Goal: Task Accomplishment & Management: Manage account settings

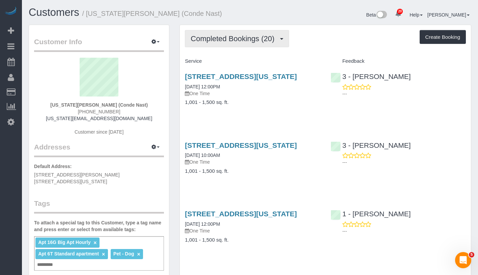
click at [254, 33] on button "Completed Bookings (20)" at bounding box center [237, 38] width 104 height 17
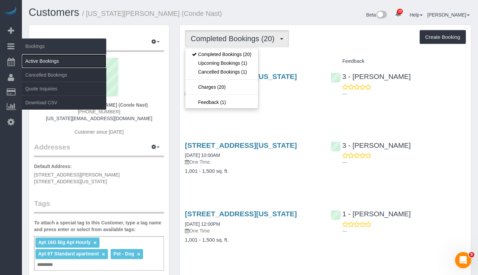
click at [62, 65] on link "Active Bookings" at bounding box center [64, 60] width 84 height 13
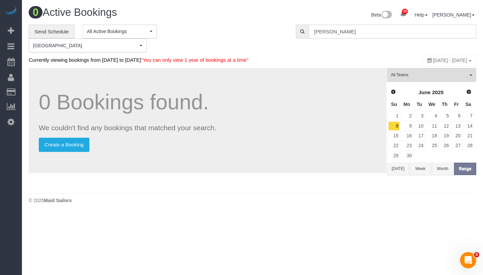
click at [392, 33] on input "tara sob" at bounding box center [392, 32] width 168 height 14
paste input "Christopher Cavilli"
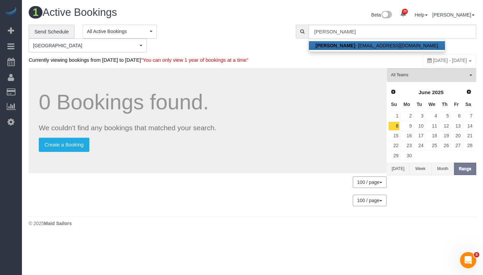
click at [385, 45] on link "Christopher Cavilli - c.cavilli@hotmail.com" at bounding box center [377, 45] width 136 height 9
type input "[EMAIL_ADDRESS][DOMAIN_NAME]"
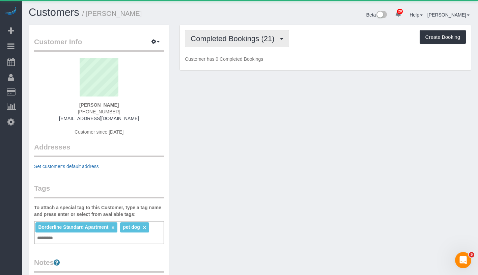
click at [244, 36] on span "Completed Bookings (21)" at bounding box center [233, 38] width 87 height 8
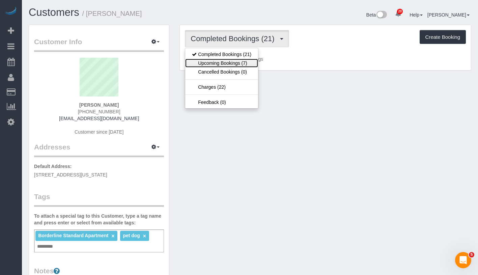
click at [236, 62] on link "Upcoming Bookings (7)" at bounding box center [221, 63] width 73 height 9
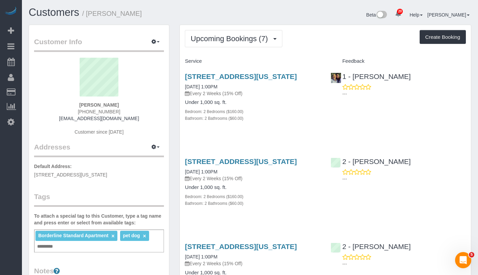
drag, startPoint x: 67, startPoint y: 103, endPoint x: 125, endPoint y: 104, distance: 57.3
click at [125, 104] on div "Christopher Cavilli (347) 209-8813 c.cavilli@hotmail.com Customer since 2024" at bounding box center [99, 100] width 130 height 84
copy strong "Christopher Cavilli"
drag, startPoint x: 184, startPoint y: 94, endPoint x: 244, endPoint y: 94, distance: 60.7
click at [244, 94] on div "805 Columbus Avenue, Phd, New York, NY 10025 09/17/2025 1:00PM Every 2 Weeks (1…" at bounding box center [252, 101] width 145 height 68
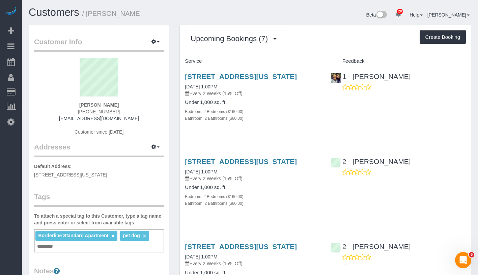
copy link "09/17/2025 1:00PM"
click at [216, 97] on div "805 Columbus Avenue, Phd, New York, NY 10025 09/17/2025 1:00PM Every 2 Weeks (1…" at bounding box center [252, 84] width 135 height 24
click at [217, 89] on link "09/17/2025 1:00PM" at bounding box center [201, 86] width 32 height 5
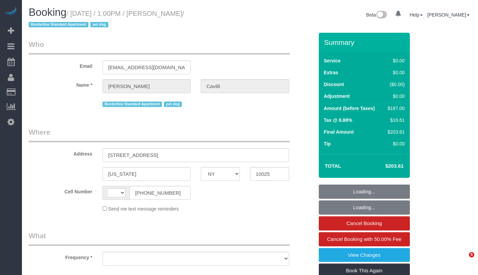
select select "NY"
select select "string:stripe-pm_1RY8gG4VGloSiKo7or0hj2s2"
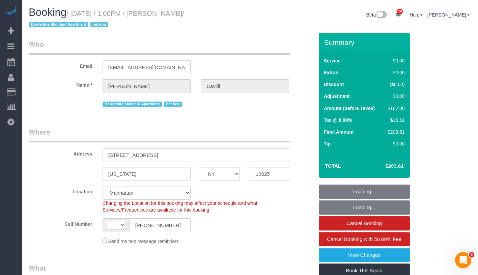
select select "string:US"
select select "2"
select select "number:89"
select select "number:90"
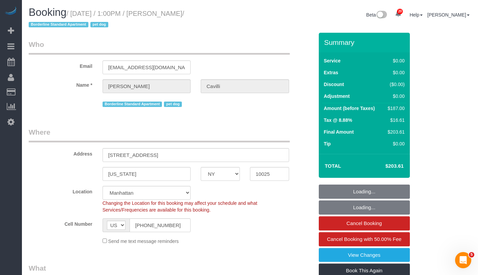
select select "number:13"
select select "number:5"
select select "object:1066"
select select "spot1"
select select "2"
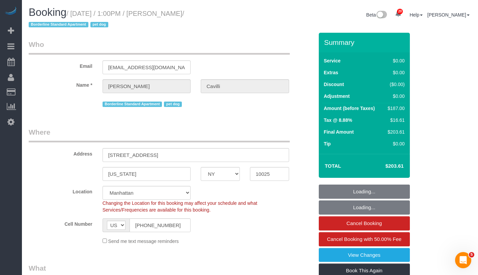
select select "2"
select select "object:1534"
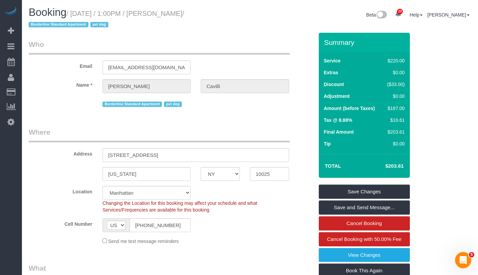
drag, startPoint x: 173, startPoint y: 13, endPoint x: 234, endPoint y: 14, distance: 61.0
click at [234, 14] on h1 "Booking / September 17, 2025 / 1:00PM / Christopher Cavilli / Borderline Standa…" at bounding box center [137, 18] width 216 height 23
copy small "Christopher Cavilli /"
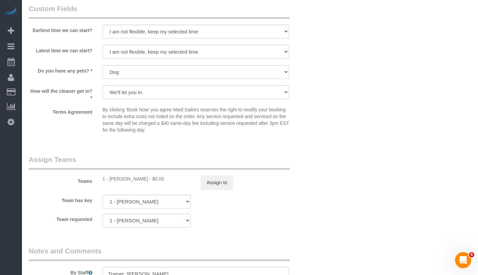
scroll to position [766, 0]
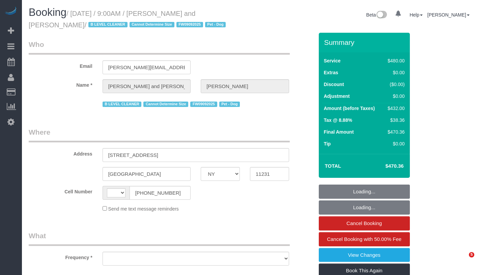
select select "NY"
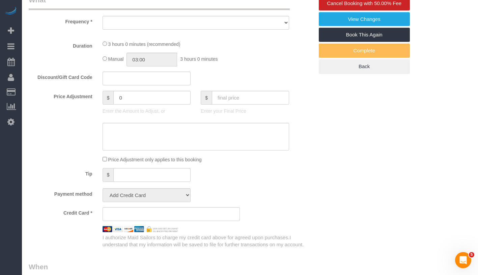
select select "string:[GEOGRAPHIC_DATA]"
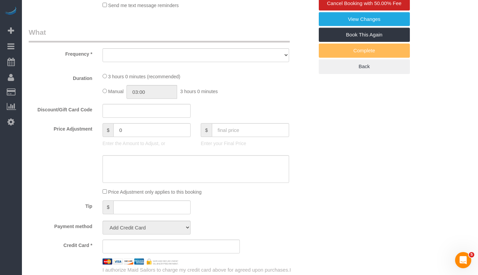
scroll to position [268, 0]
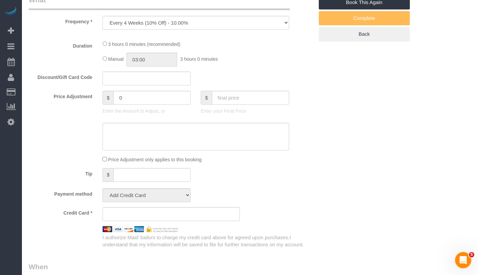
select select "object:976"
select select "spot1"
select select "number:57"
select select "number:72"
select select "number:13"
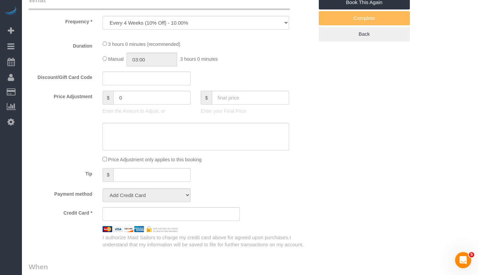
select select "number:5"
select select "string:stripe-pm_1Fy8G54VGloSiKo73PStrBvB"
select select "2"
select select "180"
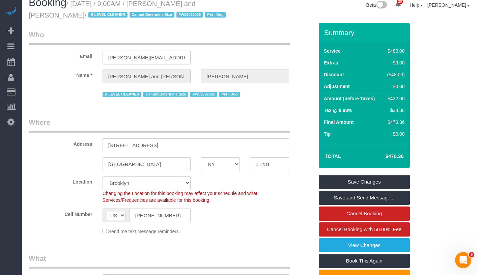
scroll to position [0, 0]
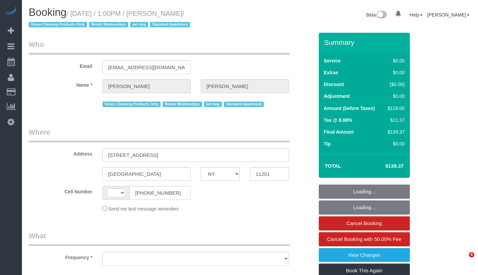
select select "NY"
select select "object:509"
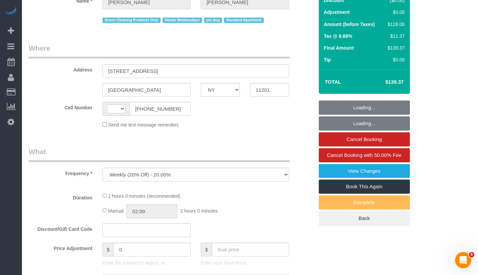
select select "string:stripe-pm_1RN3sH4VGloSiKo7cD90aCm4"
select select "1"
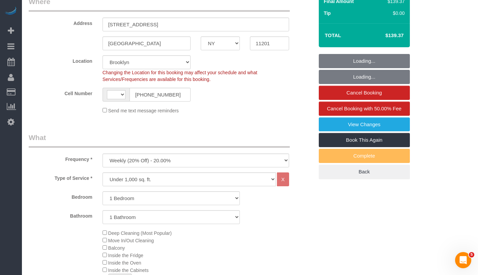
select select "object:1070"
select select "string:[GEOGRAPHIC_DATA]"
select select "number:57"
select select "number:74"
select select "number:13"
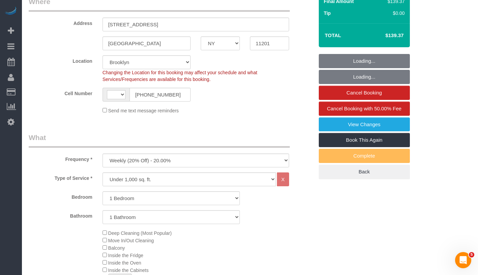
select select "number:7"
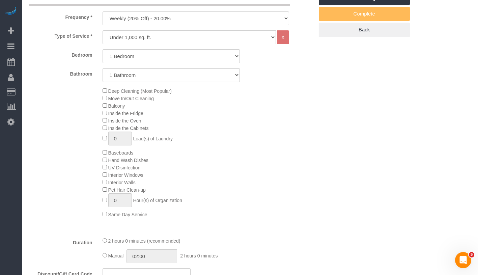
select select "spot1"
select select "1"
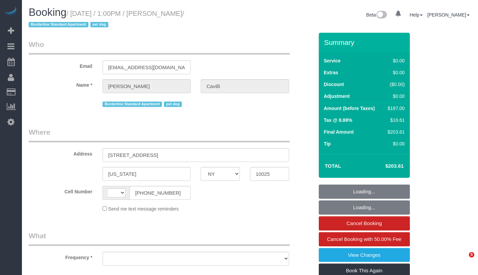
select select "NY"
select select "string:US"
select select "object:808"
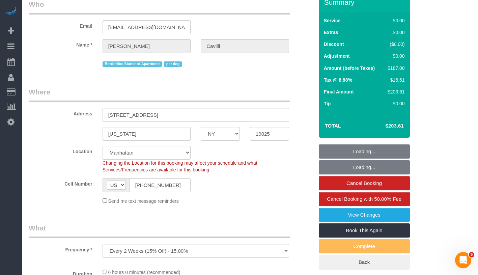
select select "string:stripe-pm_1RY8gG4VGloSiKo7or0hj2s2"
select select "2"
select select "number:89"
select select "number:90"
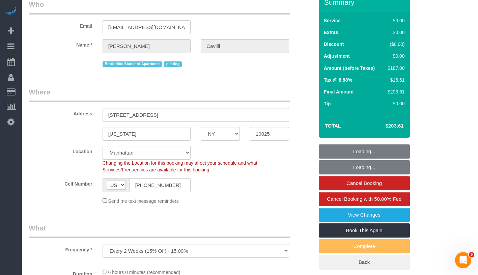
select select "number:13"
select select "number:5"
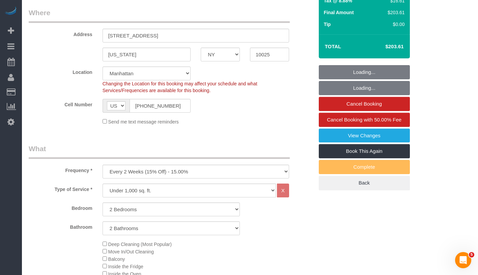
scroll to position [128, 0]
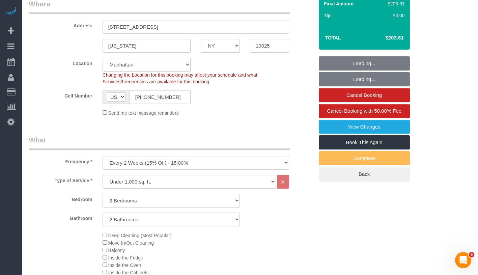
select select "2"
select select "object:1534"
select select "spot1"
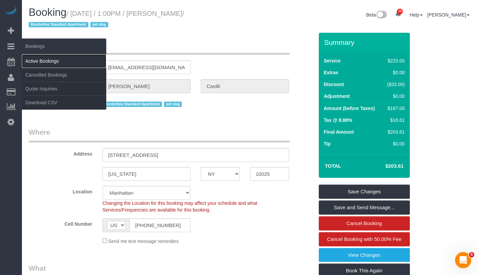
click at [55, 62] on link "Active Bookings" at bounding box center [64, 60] width 84 height 13
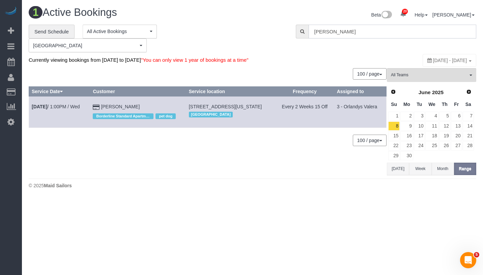
click at [368, 35] on input "Christopher Cavilli" at bounding box center [392, 32] width 168 height 14
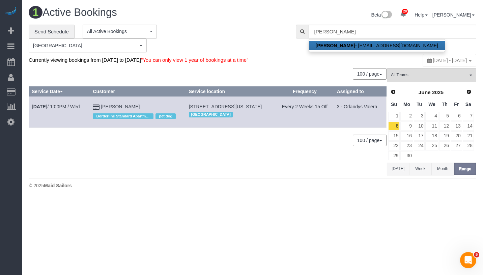
click at [352, 46] on strong "Christopher Cavilli" at bounding box center [334, 45] width 39 height 5
type input "c.cavilli@hotmail.com"
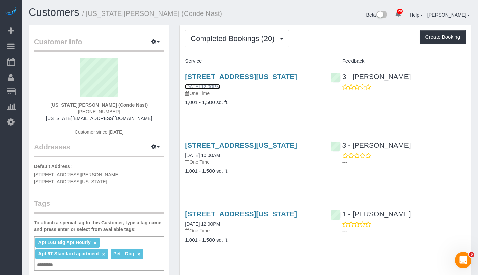
click at [216, 89] on link "[DATE] 12:00PM" at bounding box center [202, 86] width 35 height 5
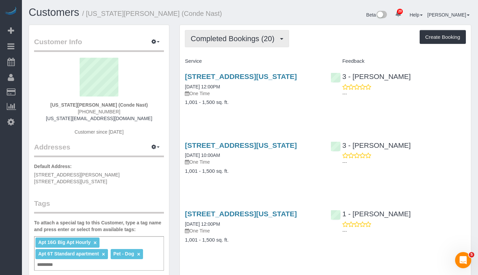
click at [233, 39] on span "Completed Bookings (20)" at bounding box center [233, 38] width 87 height 8
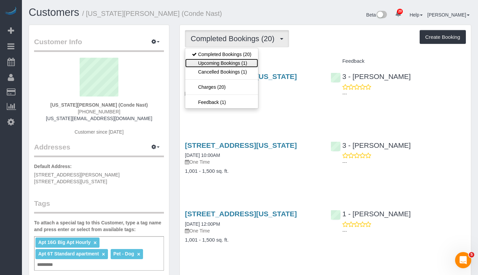
click at [233, 65] on link "Upcoming Bookings (1)" at bounding box center [221, 63] width 73 height 9
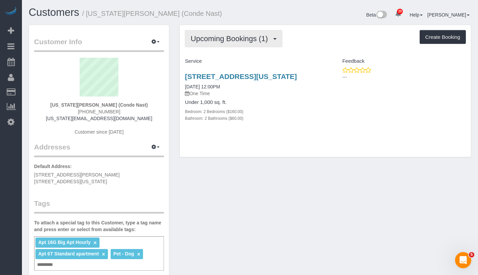
click at [249, 37] on span "Upcoming Bookings (1)" at bounding box center [230, 38] width 81 height 8
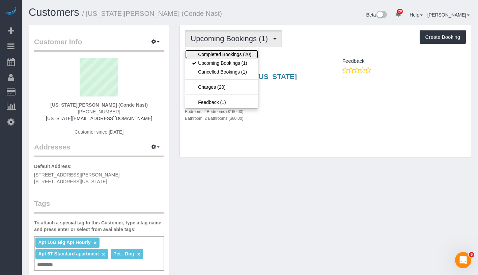
click at [247, 51] on link "Completed Bookings (20)" at bounding box center [221, 54] width 73 height 9
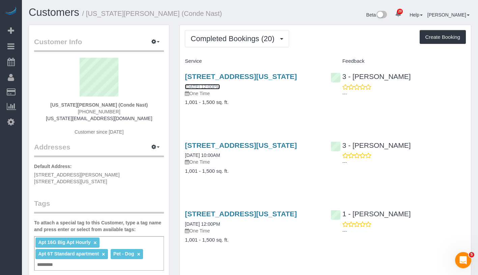
click at [220, 89] on link "09/14/2025 12:00PM" at bounding box center [202, 86] width 35 height 5
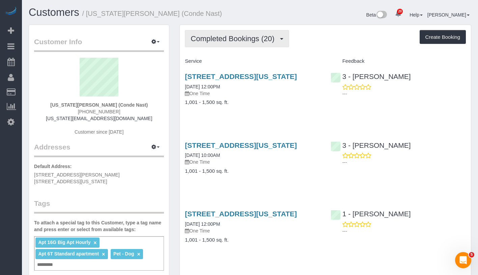
click at [242, 42] on button "Completed Bookings (20)" at bounding box center [237, 38] width 104 height 17
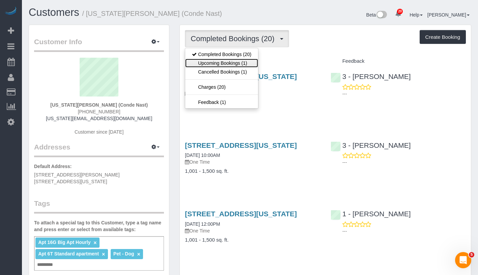
click at [240, 65] on link "Upcoming Bookings (1)" at bounding box center [221, 63] width 73 height 9
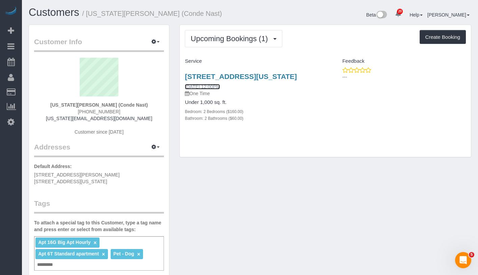
click at [210, 89] on link "09/21/2025 12:00PM" at bounding box center [202, 86] width 35 height 5
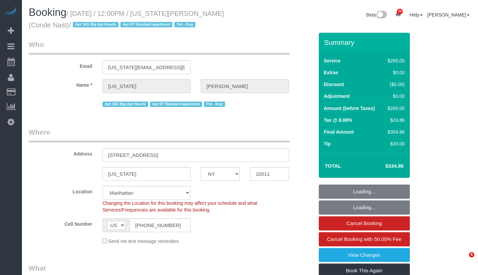
select select "NY"
select select "210"
select select "number:60"
select select "number:73"
select select "number:13"
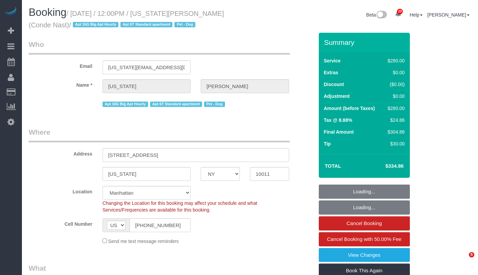
select select "number:6"
select select "object:1056"
select select "spot1"
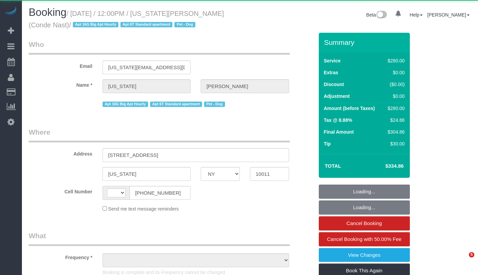
select select "NY"
select select "string:US"
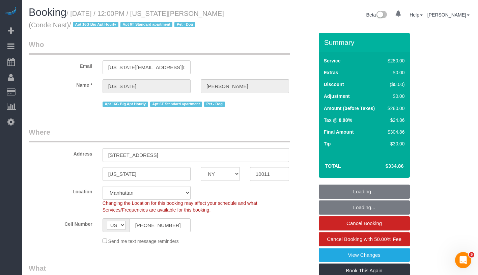
select select "object:1399"
select select "spot1"
select select "number:60"
select select "number:73"
select select "number:13"
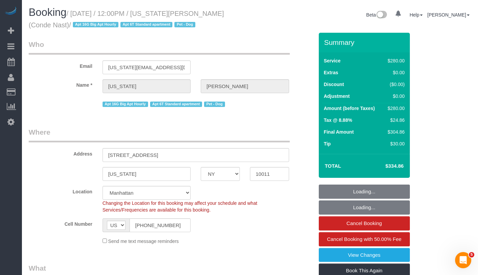
select select "number:6"
select select "string:stripe-pm_1R4ht54VGloSiKo72HDr2sM7"
select select "210"
select select "object:1484"
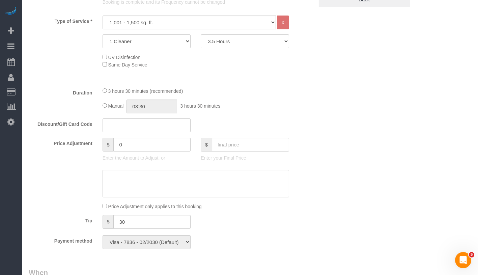
scroll to position [238, 0]
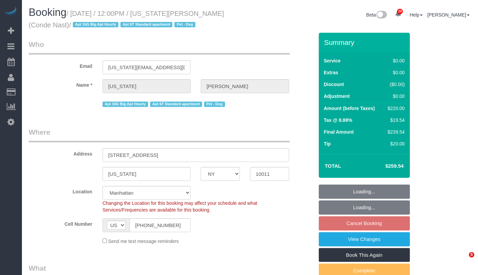
select select "NY"
select select "number:59"
select select "number:73"
select select "number:13"
select select "number:6"
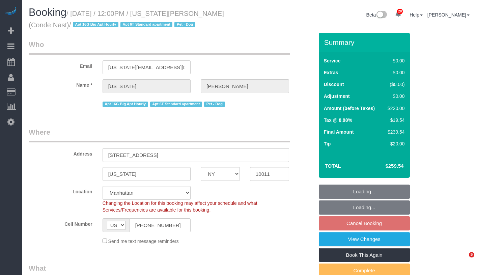
select select "object:1056"
select select "spot5"
select select "2"
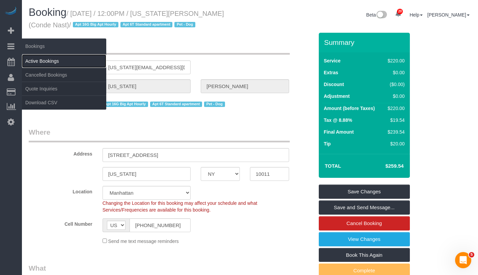
click at [57, 61] on link "Active Bookings" at bounding box center [64, 60] width 84 height 13
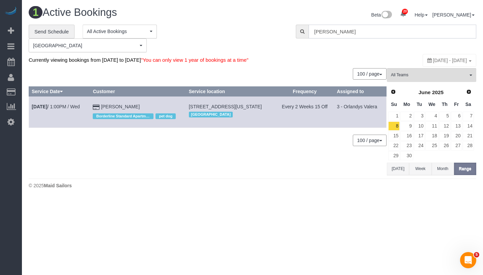
click at [385, 31] on input "[PERSON_NAME]" at bounding box center [392, 32] width 168 height 14
paste input "[PERSON_NAME]"
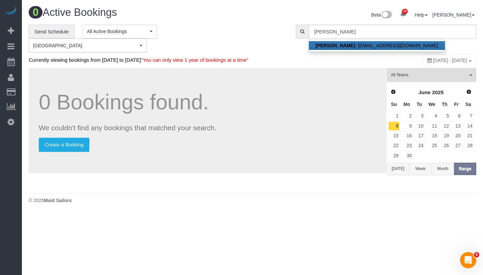
click at [370, 45] on link "[PERSON_NAME] - [EMAIL_ADDRESS][DOMAIN_NAME]" at bounding box center [377, 45] width 136 height 9
type input "[EMAIL_ADDRESS][DOMAIN_NAME]"
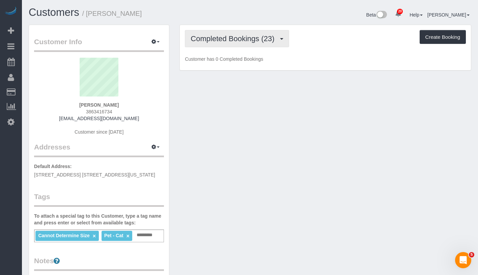
click at [221, 39] on span "Completed Bookings (23)" at bounding box center [233, 38] width 87 height 8
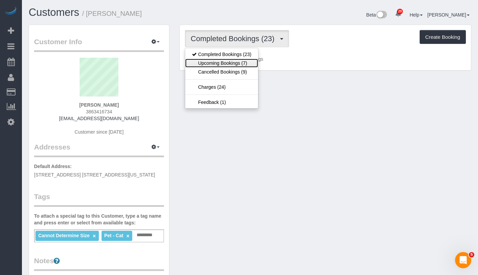
click at [220, 60] on link "Upcoming Bookings (7)" at bounding box center [221, 63] width 73 height 9
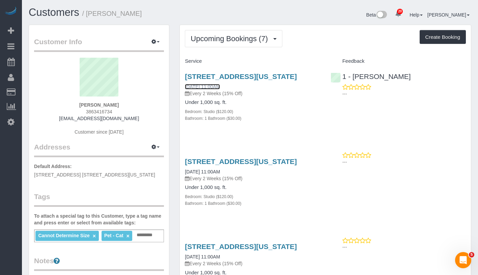
click at [210, 89] on link "[DATE] 11:00AM" at bounding box center [202, 86] width 35 height 5
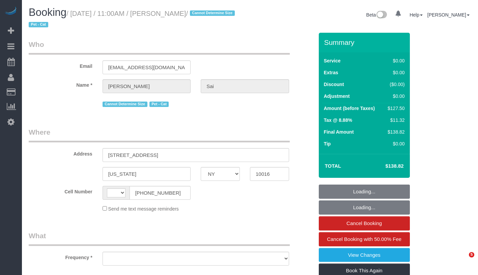
select select "NY"
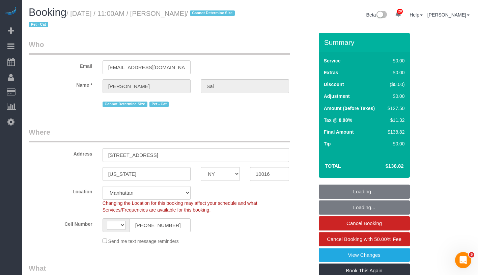
select select "string:stripe-pm_1RdbD24VGloSiKo7oAQPjZ1a"
select select "string:[GEOGRAPHIC_DATA]"
select select "object:1534"
select select "spot1"
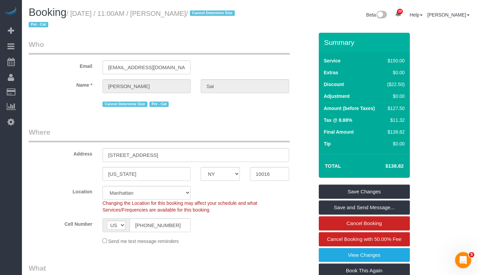
drag, startPoint x: 178, startPoint y: 15, endPoint x: 210, endPoint y: 12, distance: 32.2
click at [210, 12] on h1 "Booking / September 17, 2025 / 11:00AM / Janvi Sai / Cannot Determine Size Pet …" at bounding box center [137, 18] width 216 height 23
copy small "Janvi Sai /"
drag, startPoint x: 76, startPoint y: 14, endPoint x: 208, endPoint y: 14, distance: 132.1
click at [208, 14] on small "/ September 17, 2025 / 11:00AM / Janvi Sai / Cannot Determine Size Pet - Cat" at bounding box center [133, 19] width 208 height 19
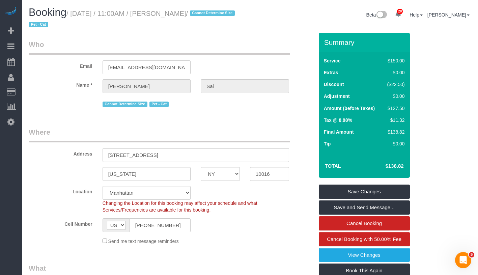
copy small "September 17, 2025 / 11:00AM / Janvi Sai /"
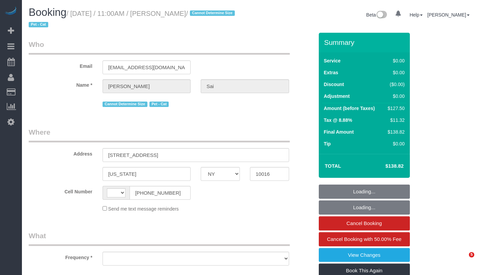
select select "NY"
select select "string:[GEOGRAPHIC_DATA]"
select select "string:stripe-pm_1RdbD24VGloSiKo7oAQPjZ1a"
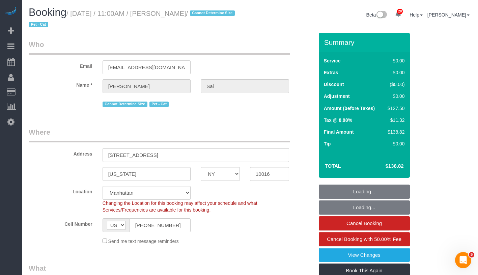
select select "object:959"
select select "number:56"
select select "number:73"
select select "number:14"
select select "number:5"
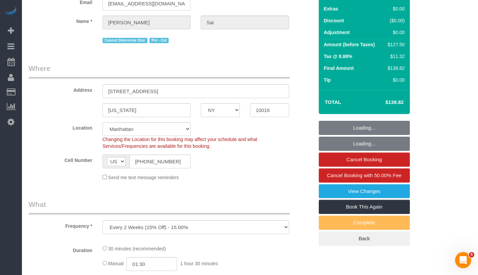
select select "object:1070"
select select "spot1"
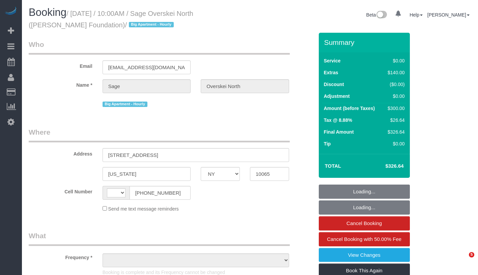
select select "NY"
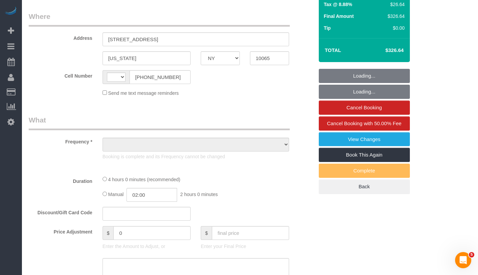
select select "string:[GEOGRAPHIC_DATA]"
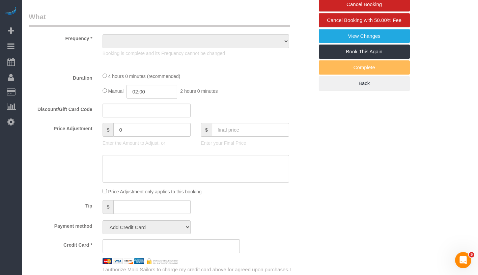
select select "object:693"
select select "string:stripe-pm_1RlE8O4VGloSiKo7WxbjrlBN"
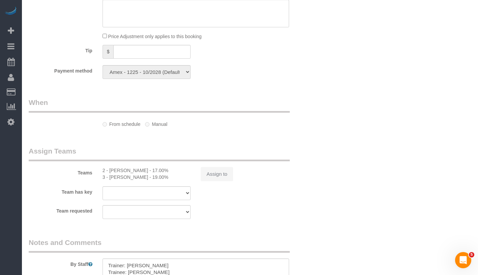
select select "spot1"
select select "number:57"
select select "number:72"
select select "number:15"
select select "number:7"
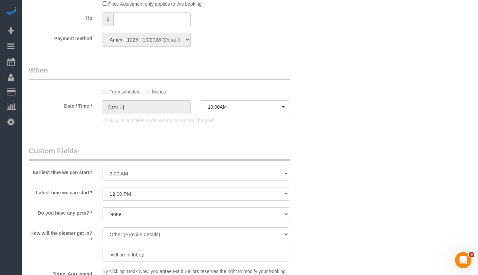
select select "object:1401"
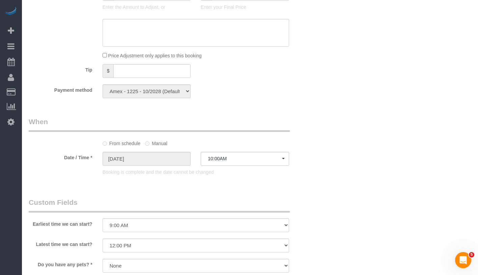
select select "1"
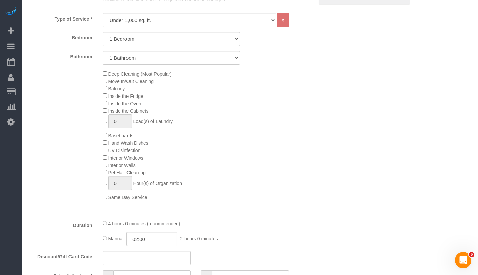
select select "1"
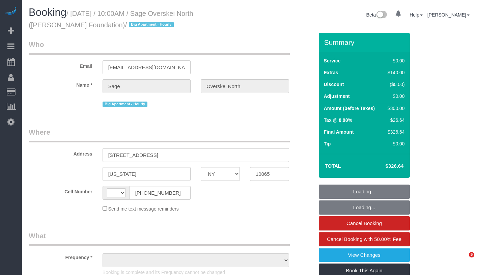
select select "NY"
select select "string:[GEOGRAPHIC_DATA]"
select select "object:813"
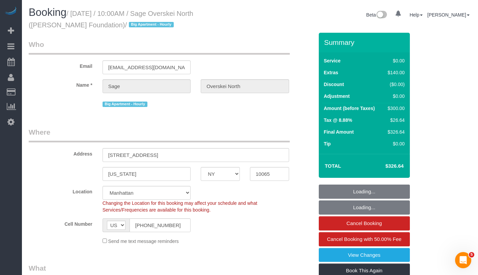
select select "string:stripe-pm_1RlE8O4VGloSiKo7WxbjrlBN"
select select "object:819"
select select "spot1"
select select "number:57"
select select "number:72"
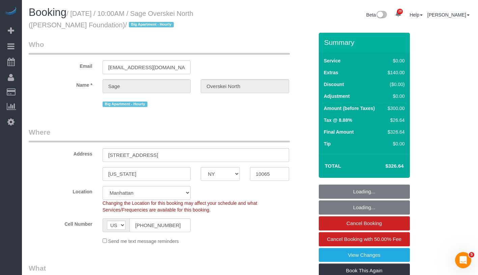
select select "number:15"
select select "number:7"
select select "1"
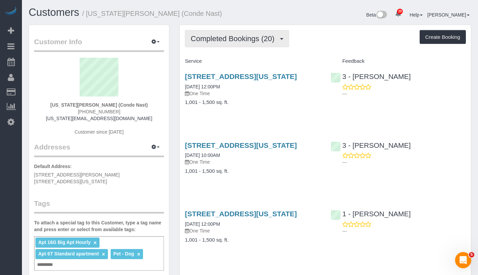
click at [228, 39] on span "Completed Bookings (20)" at bounding box center [233, 38] width 87 height 8
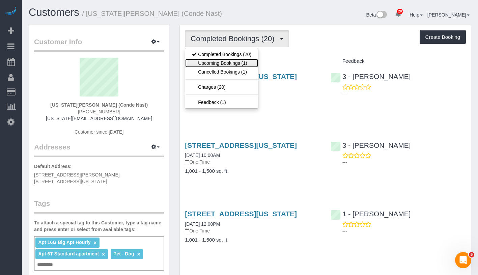
click at [227, 63] on link "Upcoming Bookings (1)" at bounding box center [221, 63] width 73 height 9
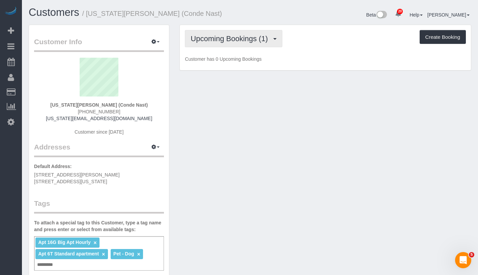
click at [238, 42] on span "Upcoming Bookings (1)" at bounding box center [230, 38] width 81 height 8
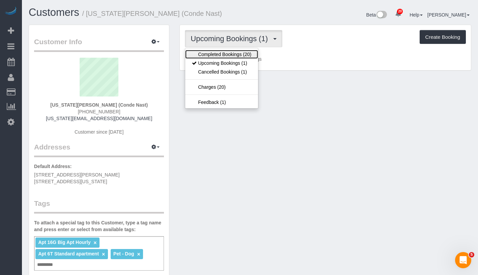
click at [233, 54] on link "Completed Bookings (20)" at bounding box center [221, 54] width 73 height 9
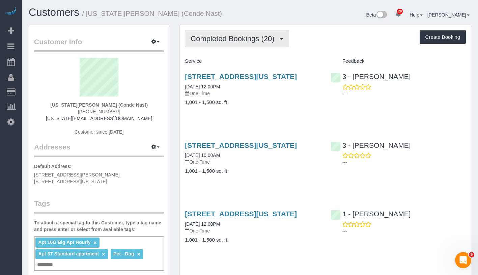
click at [242, 39] on span "Completed Bookings (20)" at bounding box center [233, 38] width 87 height 8
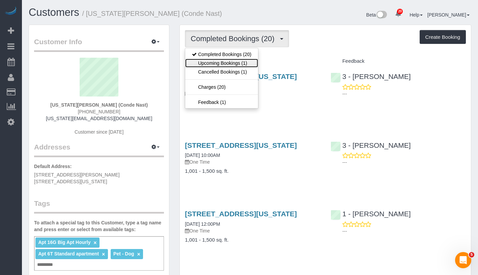
click at [238, 61] on link "Upcoming Bookings (1)" at bounding box center [221, 63] width 73 height 9
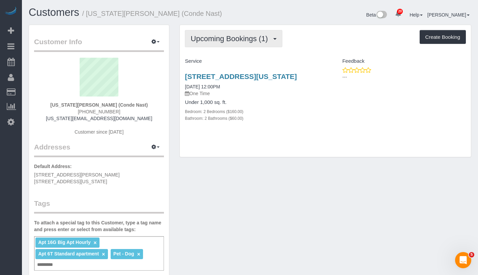
click at [246, 38] on span "Upcoming Bookings (1)" at bounding box center [230, 38] width 81 height 8
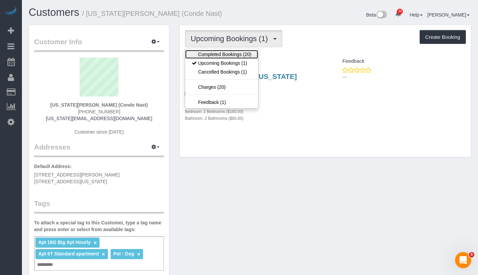
click at [236, 52] on link "Completed Bookings (20)" at bounding box center [221, 54] width 73 height 9
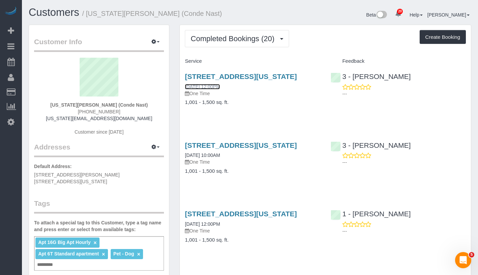
click at [220, 89] on link "[DATE] 12:00PM" at bounding box center [202, 86] width 35 height 5
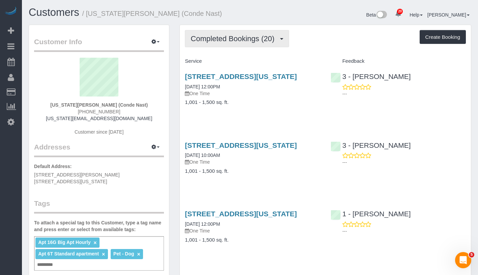
click at [240, 38] on span "Completed Bookings (20)" at bounding box center [233, 38] width 87 height 8
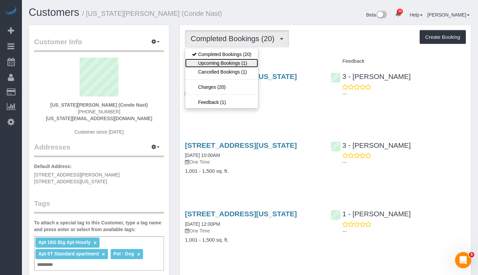
click at [233, 62] on link "Upcoming Bookings (1)" at bounding box center [221, 63] width 73 height 9
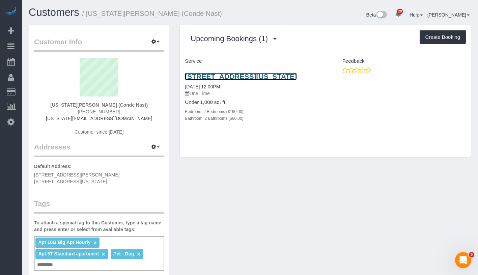
click at [231, 77] on link "535 West 23rd Street N5p, New York, NY 10011" at bounding box center [241, 76] width 112 height 8
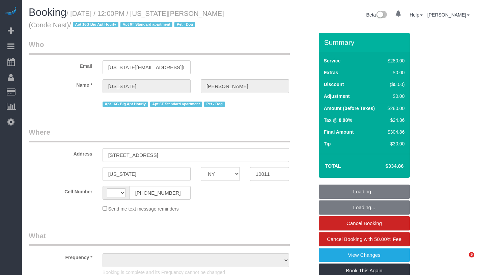
select select "NY"
select select "string:stripe-pm_1R4ht54VGloSiKo72HDr2sM7"
select select "string:[GEOGRAPHIC_DATA]"
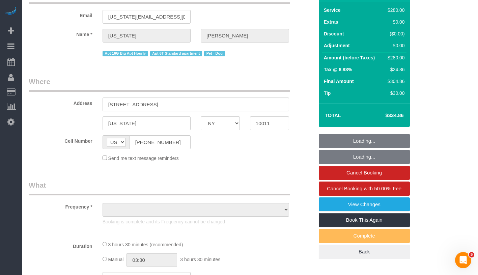
select select "object:817"
select select "210"
select select "spot1"
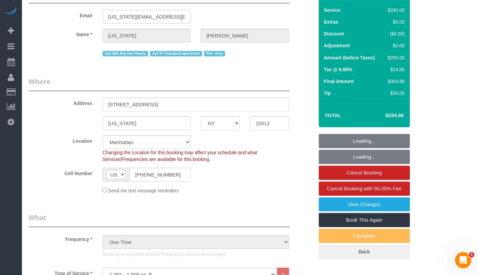
select select "number:60"
select select "number:73"
select select "number:13"
select select "number:6"
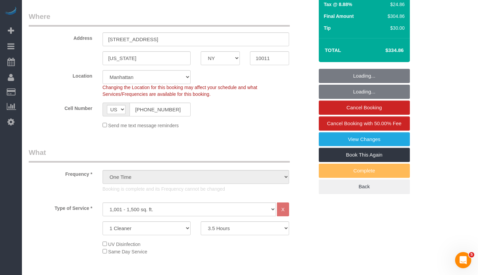
select select "object:1484"
select select "spot12"
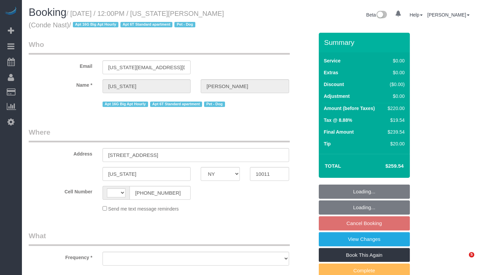
select select "NY"
select select "object:555"
select select "string:stripe-pm_1R4ht54VGloSiKo72HDr2sM7"
select select "number:59"
select select "number:73"
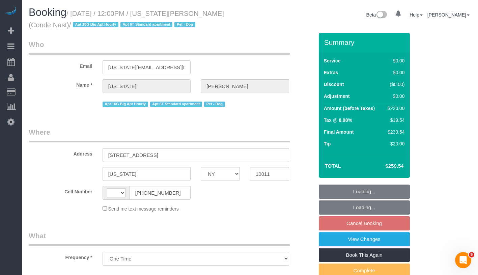
select select "number:13"
select select "number:6"
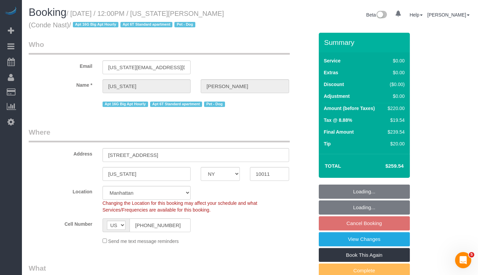
select select "string:US"
select select "object:958"
select select "spot5"
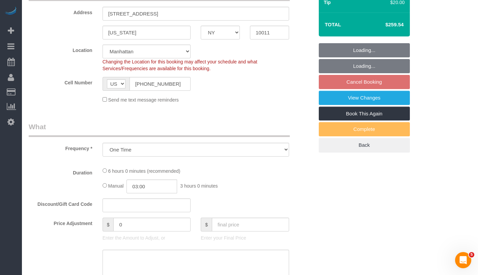
select select "2"
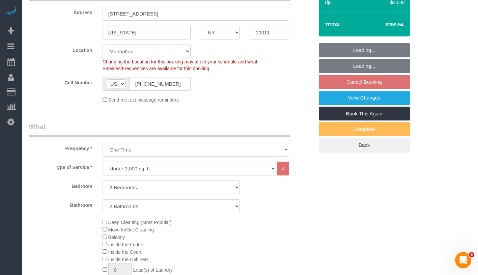
select select "2"
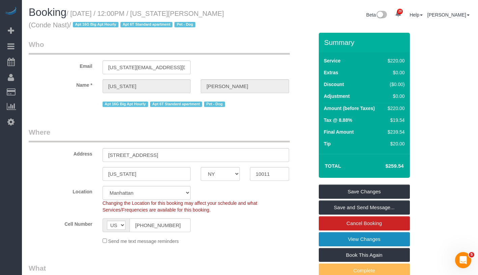
click at [402, 237] on link "View Changes" at bounding box center [363, 239] width 91 height 14
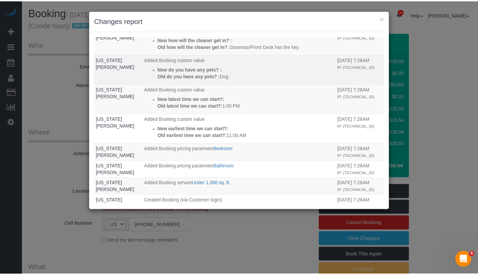
scroll to position [96, 0]
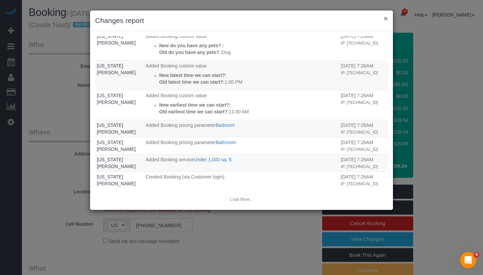
click at [385, 19] on button "×" at bounding box center [386, 18] width 4 height 7
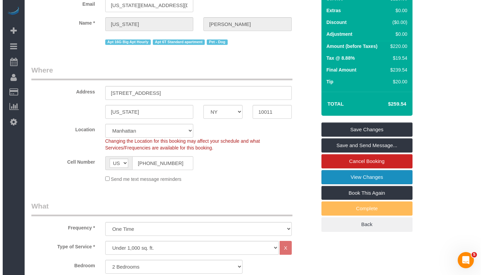
scroll to position [0, 0]
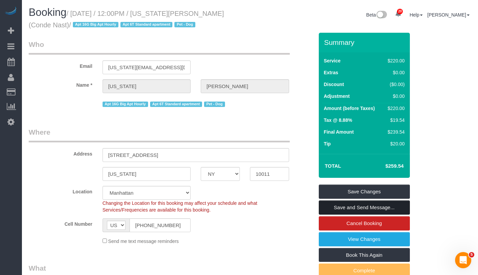
click at [395, 204] on link "Save and Send Message..." at bounding box center [363, 207] width 91 height 14
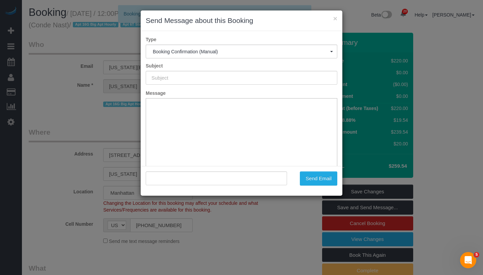
type input "Cleaning Confirmed for 09/21/2025 at 12:00pm"
type input ""Virginia Smith" <virginia_smith@condenast.com>"
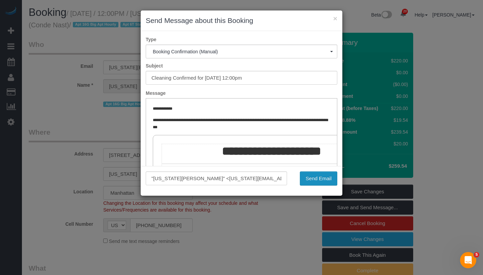
click at [325, 177] on button "Send Email" at bounding box center [318, 178] width 37 height 14
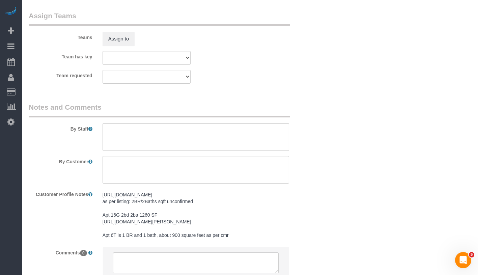
scroll to position [981, 0]
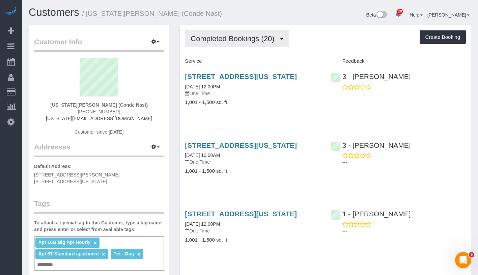
click at [253, 39] on span "Completed Bookings (20)" at bounding box center [233, 38] width 87 height 8
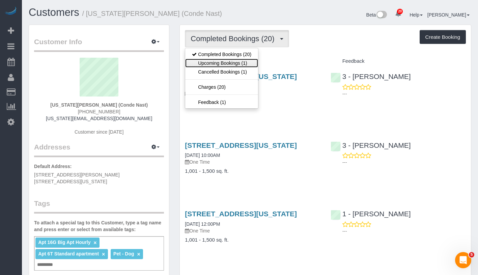
click at [246, 61] on link "Upcoming Bookings (1)" at bounding box center [221, 63] width 73 height 9
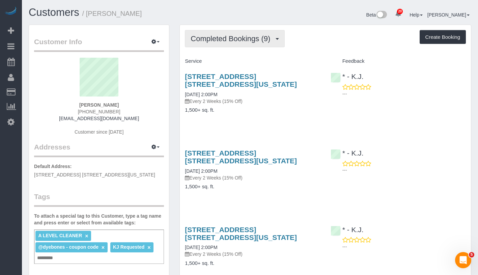
click at [248, 42] on button "Completed Bookings (9)" at bounding box center [235, 38] width 100 height 17
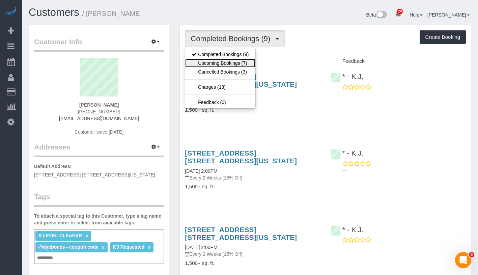
click at [238, 62] on link "Upcoming Bookings (7)" at bounding box center [220, 63] width 70 height 9
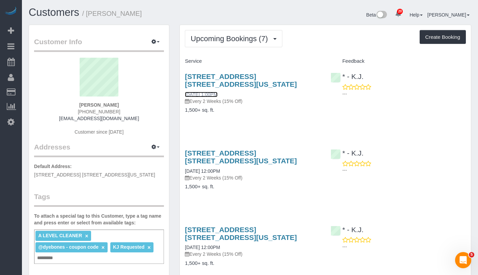
click at [216, 94] on link "09/19/2025 1:00PM" at bounding box center [201, 94] width 32 height 5
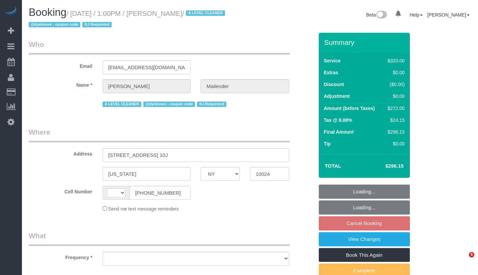
select select "NY"
select select "string:US"
select select "object:808"
select select "number:61"
select select "number:73"
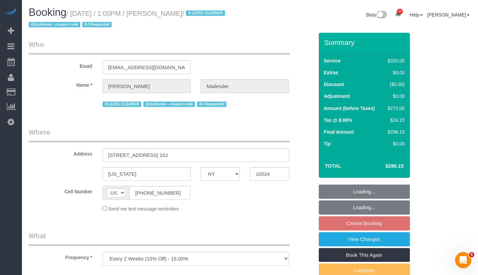
select select "number:15"
select select "number:5"
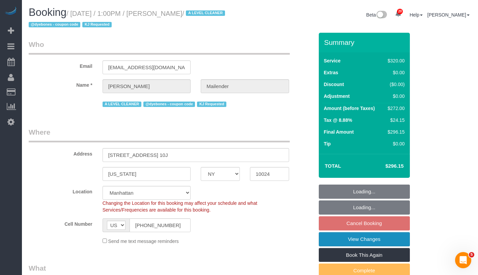
select select "string:stripe-pm_1Qworo4VGloSiKo7jIQzHrmg"
select select "object:963"
click at [382, 237] on link "View Changes" at bounding box center [363, 239] width 91 height 14
select select "spot6"
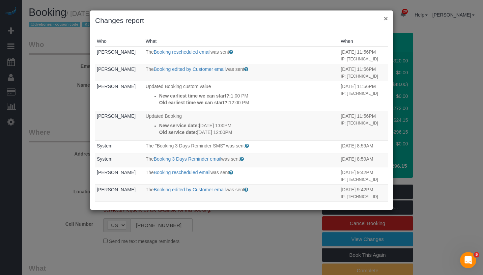
click at [386, 19] on button "×" at bounding box center [386, 18] width 4 height 7
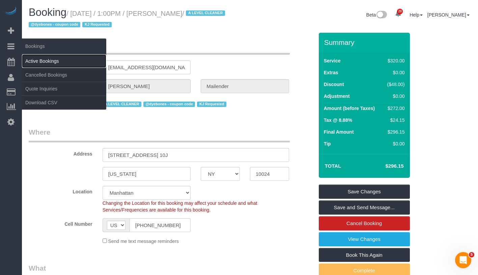
click at [57, 57] on link "Active Bookings" at bounding box center [64, 60] width 84 height 13
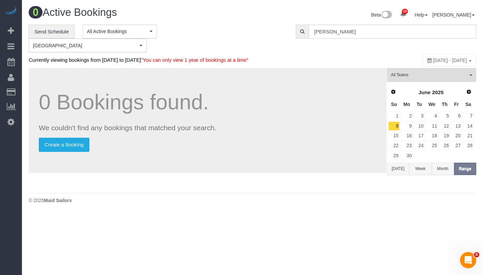
click at [367, 32] on input "Kevin Mailender" at bounding box center [392, 32] width 168 height 14
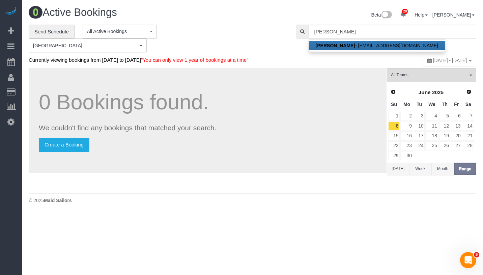
click at [362, 49] on link "Kevin Mailender - kmailender@yahoo.com" at bounding box center [377, 45] width 136 height 9
type input "kmailender@yahoo.com"
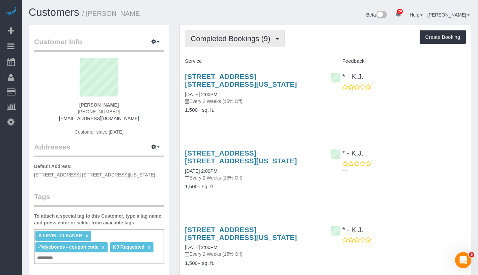
click at [238, 38] on span "Completed Bookings (9)" at bounding box center [231, 38] width 83 height 8
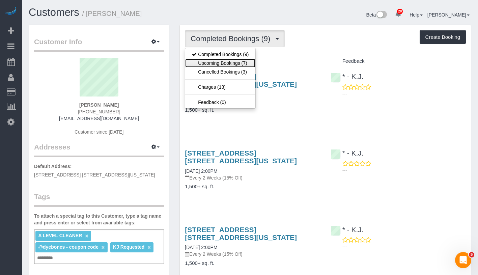
click at [232, 64] on link "Upcoming Bookings (7)" at bounding box center [220, 63] width 70 height 9
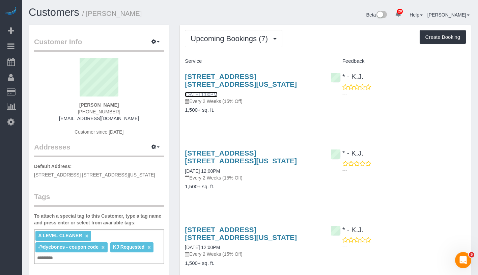
click at [213, 93] on link "09/19/2025 1:00PM" at bounding box center [201, 94] width 32 height 5
click at [206, 93] on link "09/19/2025 1:00PM" at bounding box center [201, 94] width 32 height 5
drag, startPoint x: 179, startPoint y: 93, endPoint x: 235, endPoint y: 93, distance: 55.3
copy link "09/19/2025 1:00PM"
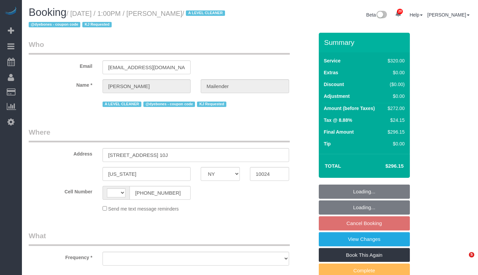
select select "NY"
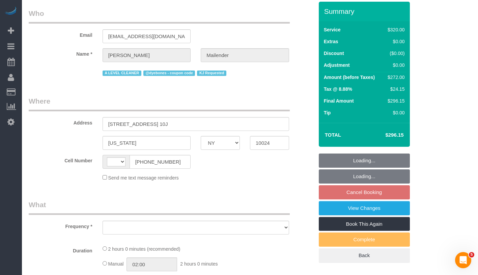
select select "string:[GEOGRAPHIC_DATA]"
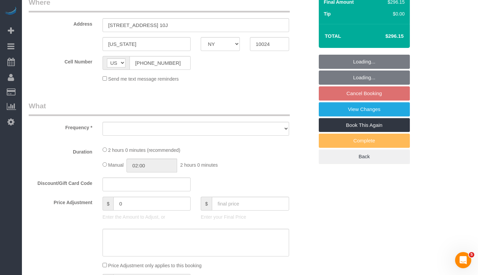
scroll to position [130, 0]
select select "object:808"
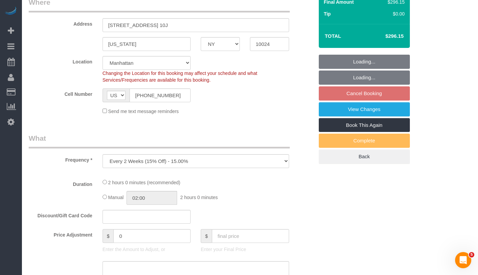
select select "string:stripe-pm_1Qworo4VGloSiKo7jIQzHrmg"
select select "spot6"
select select "number:61"
select select "number:73"
select select "number:15"
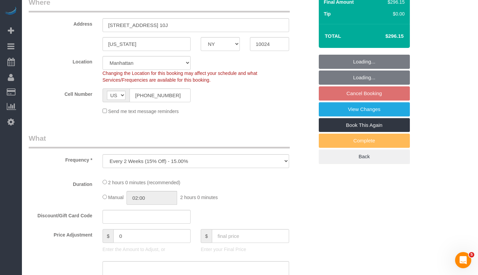
select select "number:5"
select select "object:1055"
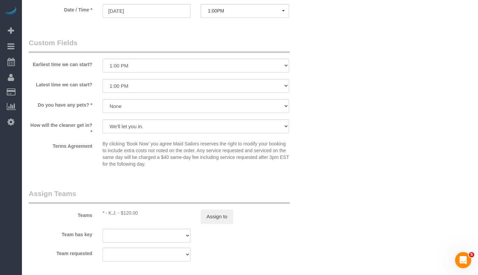
scroll to position [782, 0]
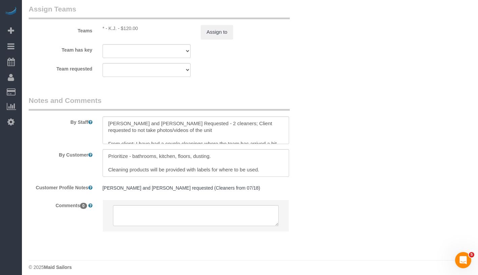
click at [206, 189] on pre "[PERSON_NAME] and [PERSON_NAME] requested (Cleaners from 07/18)" at bounding box center [195, 187] width 186 height 7
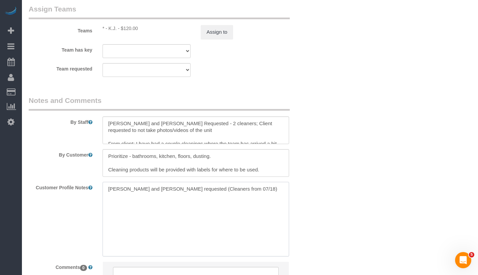
click at [220, 189] on textarea "[PERSON_NAME] and [PERSON_NAME] requested (Cleaners from 07/18)" at bounding box center [195, 219] width 186 height 74
type textarea "[PERSON_NAME] and [PERSON_NAME] requested (Cleaners from [DATE])"
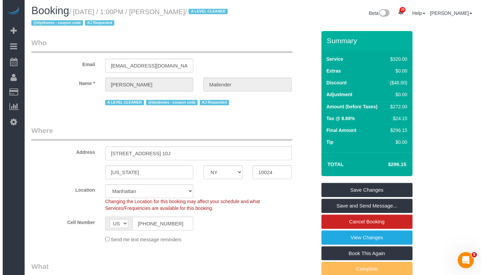
scroll to position [0, 0]
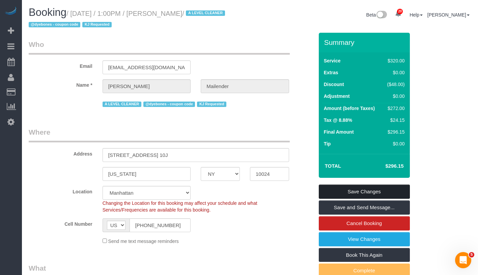
click at [377, 192] on link "Save Changes" at bounding box center [363, 191] width 91 height 14
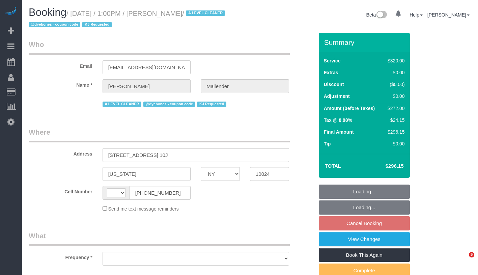
select select "NY"
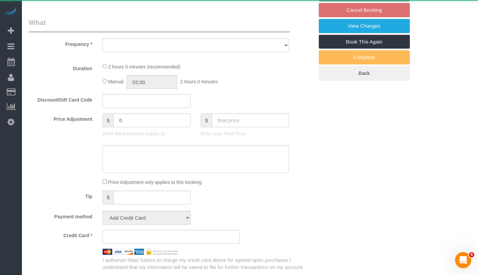
select select "string:stripe-pm_1Qworo4VGloSiKo7jIQzHrmg"
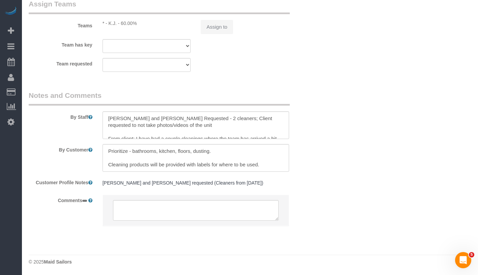
select select "string:[GEOGRAPHIC_DATA]"
select select "number:61"
select select "number:73"
select select "number:15"
select select "number:5"
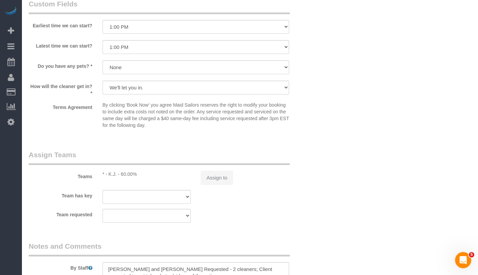
select select "object:1050"
select select "spot6"
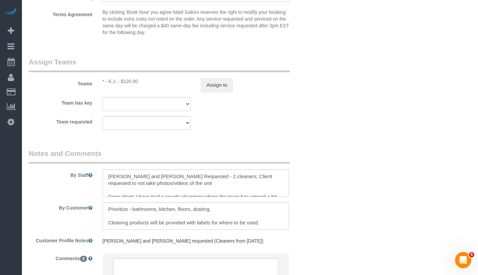
select select "object:1486"
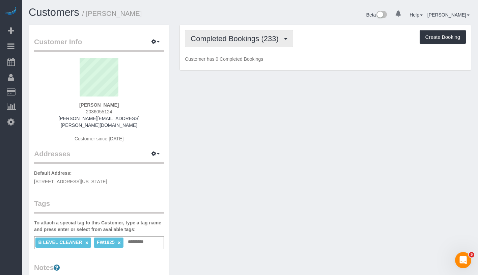
click at [228, 41] on span "Completed Bookings (233)" at bounding box center [235, 38] width 91 height 8
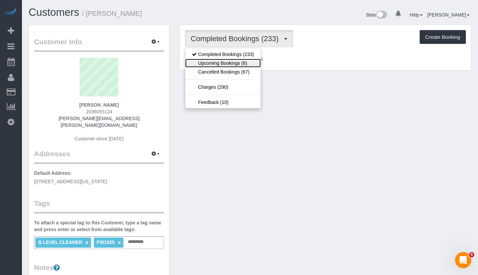
click at [226, 61] on link "Upcoming Bookings (6)" at bounding box center [222, 63] width 75 height 9
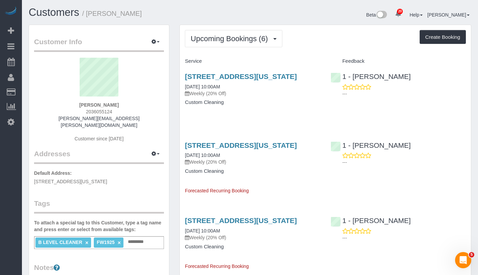
drag, startPoint x: 79, startPoint y: 106, endPoint x: 125, endPoint y: 106, distance: 46.2
click at [125, 106] on div "Leah Carter 2036055124 leah.ca.carter@gmail.com Customer since 2017" at bounding box center [99, 103] width 130 height 91
copy strong "Leah Carter"
drag, startPoint x: 181, startPoint y: 95, endPoint x: 239, endPoint y: 97, distance: 58.4
click at [239, 97] on div "252 West 76 Street, Apt 4ab, New York, NY 10023 09/18/2025 10:00AM Weekly (20% …" at bounding box center [252, 93] width 145 height 52
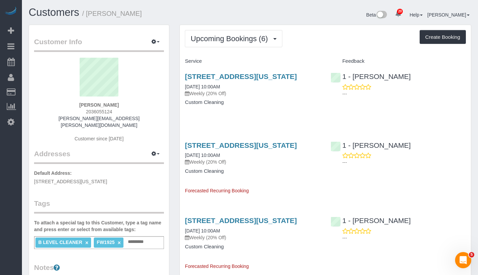
copy link "09/18/2025 10:00AM"
click at [221, 41] on span "Upcoming Bookings (6)" at bounding box center [230, 38] width 81 height 8
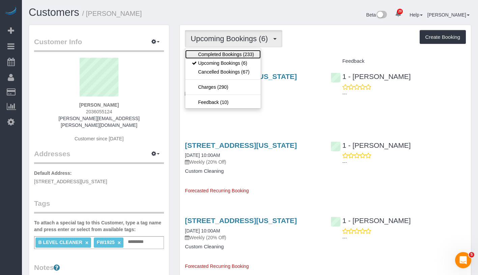
click at [221, 54] on link "Completed Bookings (233)" at bounding box center [222, 54] width 75 height 9
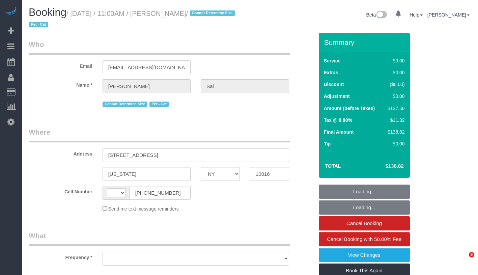
select select "NY"
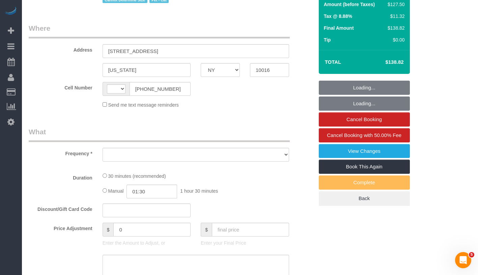
select select "string:[GEOGRAPHIC_DATA]"
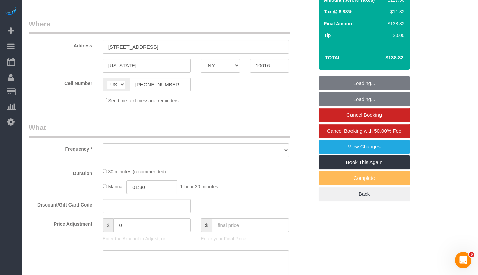
select select "object:808"
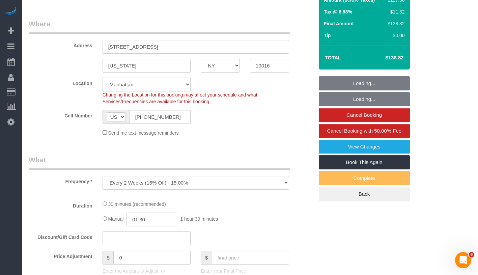
select select "string:stripe-pm_1RdbD24VGloSiKo7oAQPjZ1a"
select select "spot1"
select select "number:56"
select select "number:73"
select select "number:14"
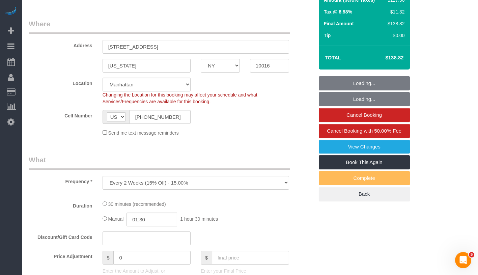
select select "number:5"
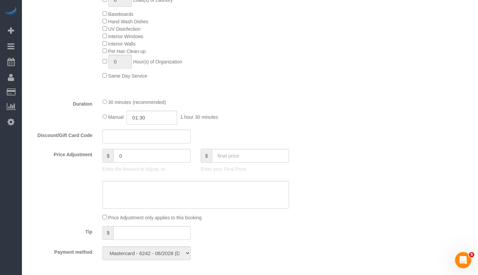
select select "object:1070"
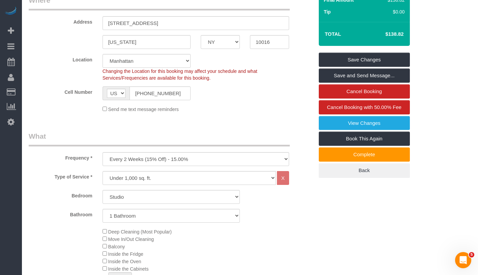
scroll to position [102, 0]
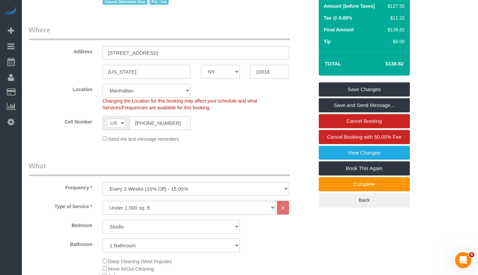
click at [154, 123] on input "(386) 341-6734" at bounding box center [159, 123] width 61 height 14
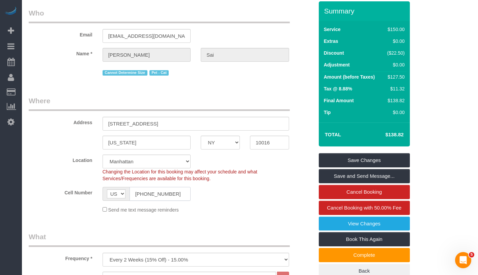
scroll to position [0, 0]
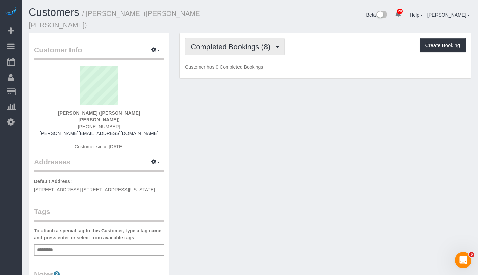
click at [225, 42] on span "Completed Bookings (8)" at bounding box center [231, 46] width 83 height 8
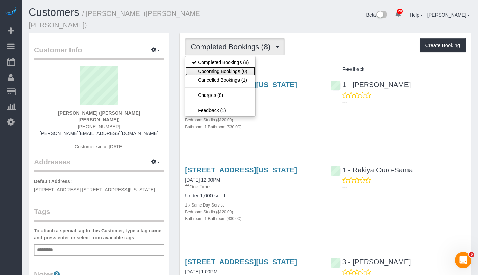
click at [227, 67] on link "Upcoming Bookings (0)" at bounding box center [220, 71] width 70 height 9
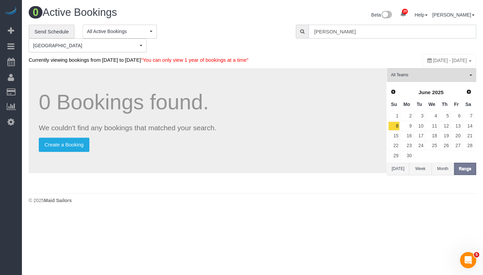
click at [396, 28] on input "Kaitlyn Kelleher" at bounding box center [392, 32] width 168 height 14
paste input "text"
click at [363, 34] on input "Kaitlyn Kelleher" at bounding box center [392, 32] width 168 height 14
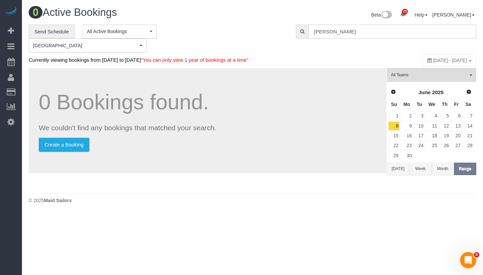
click at [363, 32] on input "Kaitlyn Kelleher" at bounding box center [392, 32] width 168 height 14
paste input "text"
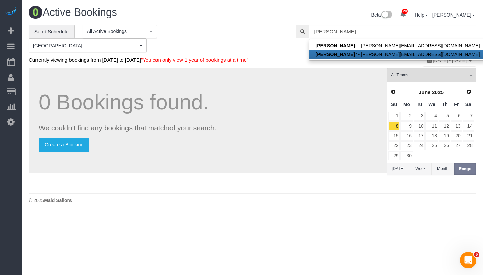
click at [363, 54] on link "Kaitlyn Kellehe r - kaitlyn.a.kelleher@gs.com" at bounding box center [398, 54] width 178 height 9
type input "kaitlyn.a.kelleher@gs.com"
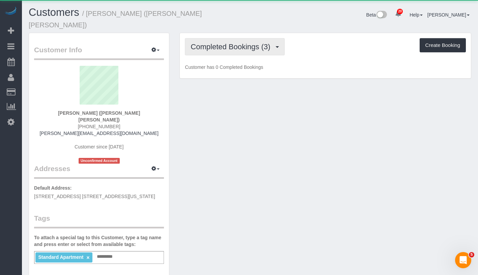
click at [242, 42] on span "Completed Bookings (3)" at bounding box center [231, 46] width 83 height 8
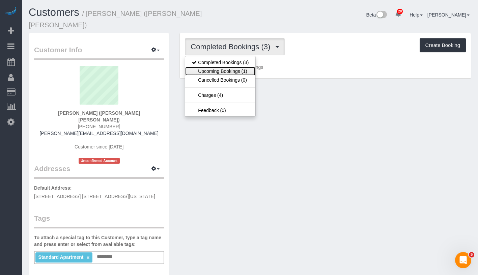
click at [240, 67] on link "Upcoming Bookings (1)" at bounding box center [220, 71] width 70 height 9
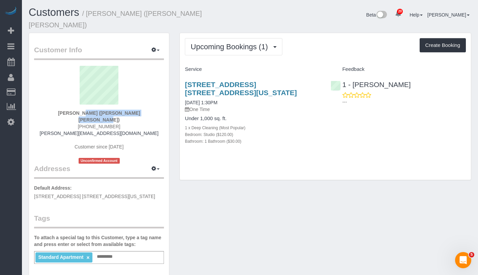
drag, startPoint x: 58, startPoint y: 103, endPoint x: 135, endPoint y: 104, distance: 77.5
click at [135, 104] on div "Kaitlyn Kelleher (Goldman Sachs) (626) 372-2679 kaitlyn.a.kelleher@gs.com Custo…" at bounding box center [99, 115] width 130 height 98
copy strong "Kaitlyn Kelleher (Goldman Sachs"
click at [75, 110] on strong "Kaitlyn Kelleher (Goldman Sachs)" at bounding box center [99, 116] width 82 height 12
drag, startPoint x: 60, startPoint y: 106, endPoint x: 97, endPoint y: 106, distance: 36.4
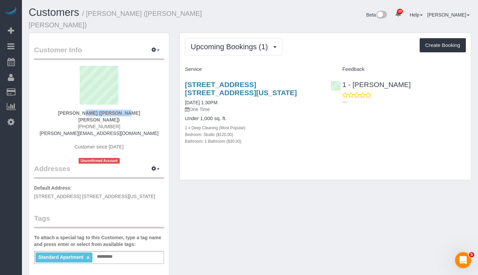
click at [97, 106] on div "Kaitlyn Kelleher (Goldman Sachs) (626) 372-2679 kaitlyn.a.kelleher@gs.com Custo…" at bounding box center [99, 115] width 130 height 98
copy strong "Kaitlyn Kelleher"
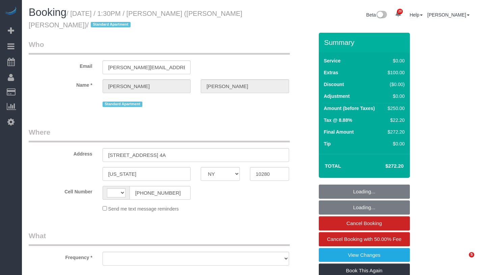
select select "NY"
select select "object:557"
select select "string:stripe-pm_1S8BpR4VGloSiKo7UGUXGEEt"
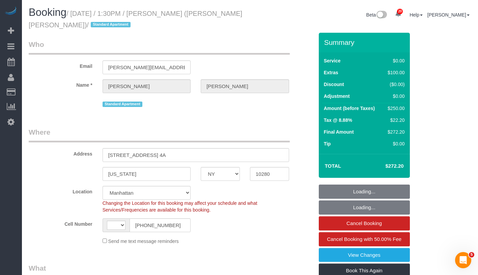
select select "number:89"
select select "number:90"
select select "number:15"
select select "number:7"
select select "object:708"
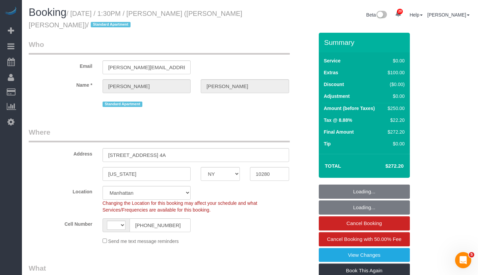
select select "string:US"
drag, startPoint x: 76, startPoint y: 13, endPoint x: 82, endPoint y: 25, distance: 13.1
click at [82, 25] on small "/ September 17, 2025 / 1:30PM / Kaitlyn Kelleher (Goldman Sachs) / Standard Apa…" at bounding box center [135, 19] width 213 height 19
copy small "September 17, 2025 / 1:30PM / Kaitlyn Kelleher (Goldman Sachs)"
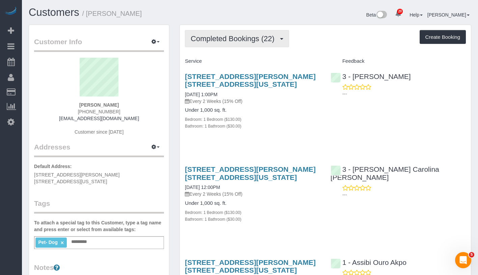
click at [230, 39] on span "Completed Bookings (22)" at bounding box center [233, 38] width 87 height 8
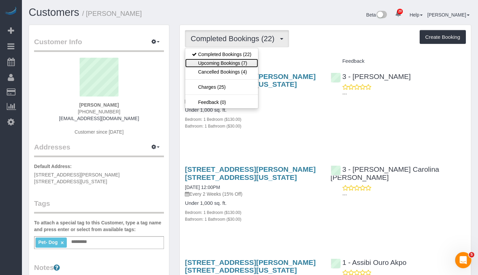
click at [227, 63] on link "Upcoming Bookings (7)" at bounding box center [221, 63] width 73 height 9
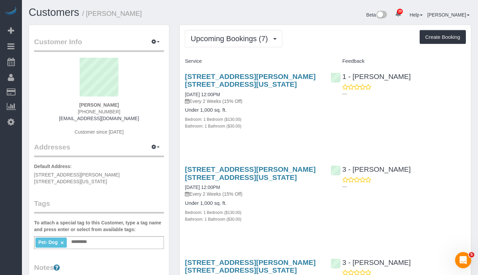
drag, startPoint x: 77, startPoint y: 102, endPoint x: 125, endPoint y: 104, distance: 48.2
click at [125, 104] on div "[PERSON_NAME] [PHONE_NUMBER] [EMAIL_ADDRESS][DOMAIN_NAME] Customer since [DATE]" at bounding box center [99, 100] width 130 height 84
click at [189, 95] on link "09/17/2025 12:00PM" at bounding box center [202, 94] width 35 height 5
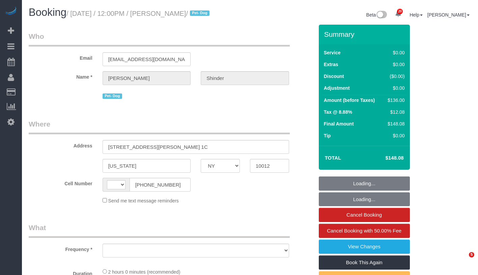
select select "NY"
select select "string:US"
select select "object:804"
select select "1"
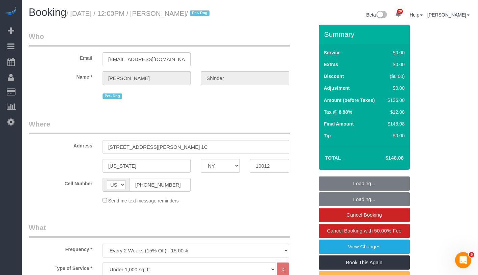
drag, startPoint x: 76, startPoint y: 15, endPoint x: 232, endPoint y: 14, distance: 155.7
click at [211, 14] on small "/ September 17, 2025 / 12:00PM / Alexandra Shinder / Pet- Dog" at bounding box center [138, 13] width 145 height 7
select select "string:stripe-pm_1Pyf034VGloSiKo7q90DMxe6"
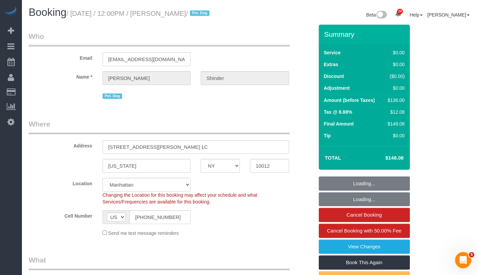
copy small "September 17, 2025 / 12:00PM / Alexandra Shinder"
select select "object:913"
select select "number:89"
select select "number:90"
select select "number:13"
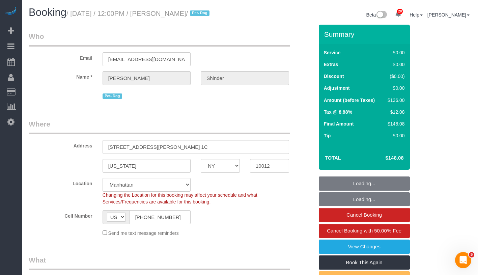
select select "number:5"
select select "spot1"
select select "1"
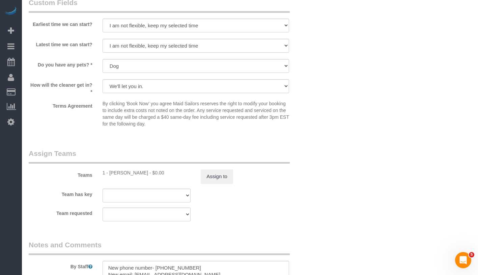
scroll to position [844, 0]
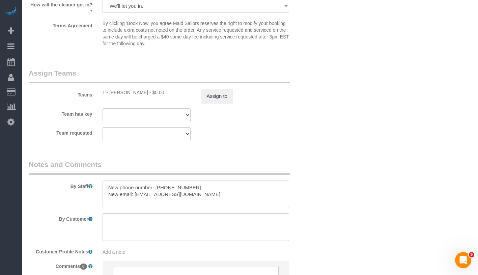
drag, startPoint x: 110, startPoint y: 100, endPoint x: 145, endPoint y: 101, distance: 35.4
click at [145, 96] on div "1 - Berdina Philistin - $0.00" at bounding box center [146, 92] width 88 height 7
copy div "Berdina Philistin"
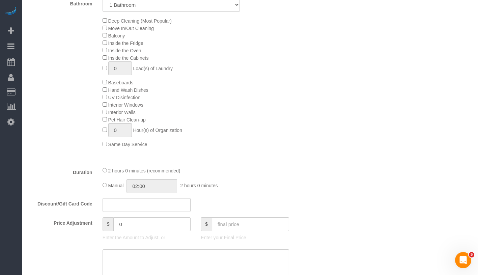
scroll to position [354, 0]
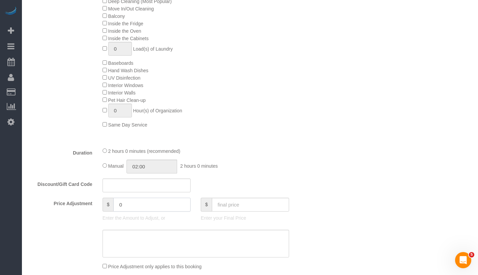
click at [130, 211] on input "0" at bounding box center [151, 205] width 77 height 14
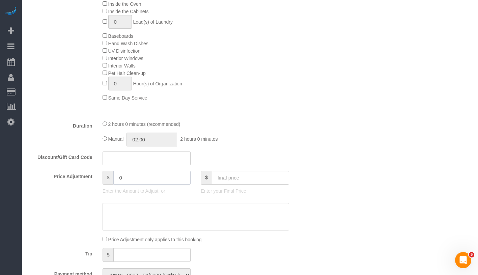
scroll to position [450, 0]
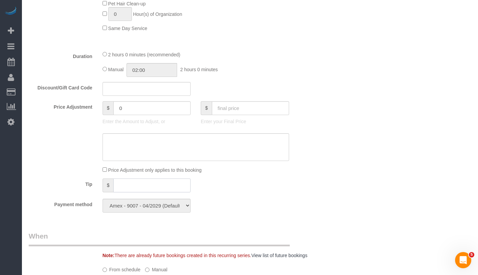
click at [131, 192] on input "text" at bounding box center [151, 185] width 77 height 14
type input "20"
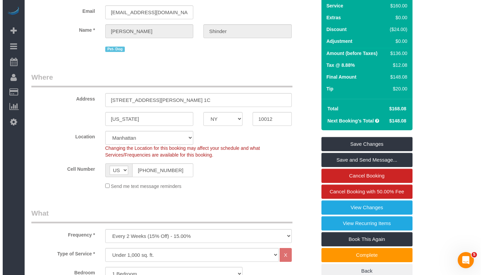
scroll to position [0, 0]
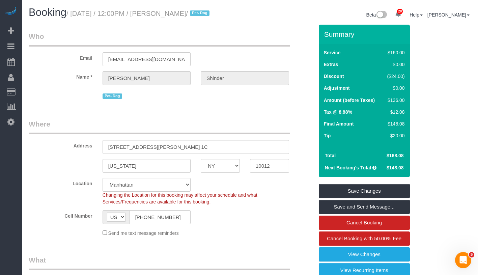
drag, startPoint x: 385, startPoint y: 164, endPoint x: 404, endPoint y: 163, distance: 18.9
click at [404, 161] on td "$168.08" at bounding box center [394, 155] width 24 height 12
copy span "$168.08"
click at [385, 214] on link "Save and Send Message..." at bounding box center [363, 207] width 91 height 14
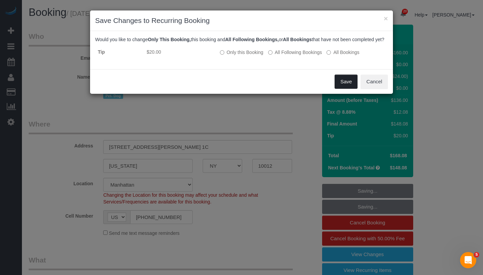
click at [342, 88] on button "Save" at bounding box center [345, 81] width 23 height 14
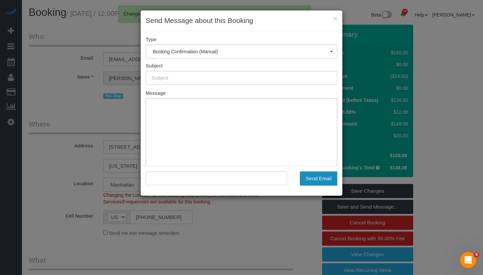
type input "Cleaning Confirmed for 09/17/2025 at 12:00pm"
type input ""Alexandra Shinder" <ashinder3@gmail.com>"
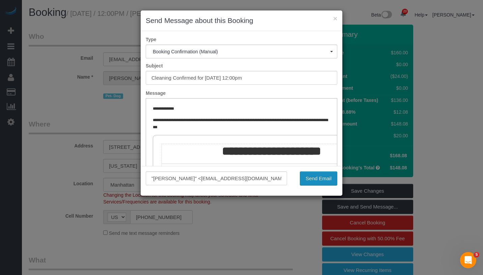
click at [314, 180] on button "Send Email" at bounding box center [318, 178] width 37 height 14
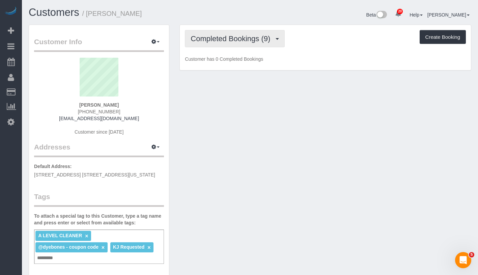
click at [226, 43] on button "Completed Bookings (9)" at bounding box center [235, 38] width 100 height 17
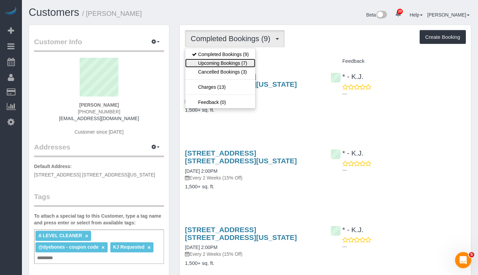
click at [223, 61] on link "Upcoming Bookings (7)" at bounding box center [220, 63] width 70 height 9
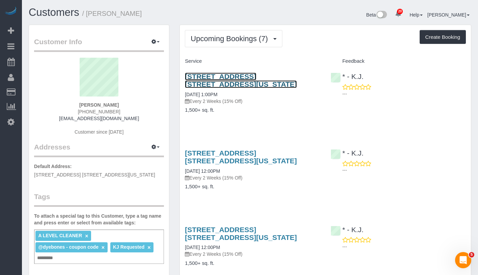
click at [223, 79] on link "[STREET_ADDRESS] [STREET_ADDRESS][US_STATE]" at bounding box center [241, 80] width 112 height 16
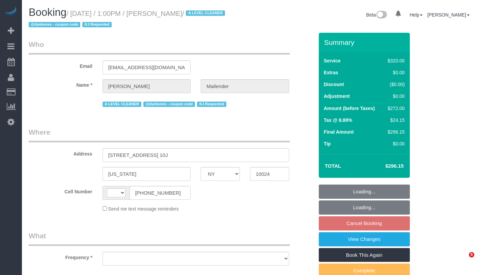
select select "NY"
select select "object:561"
select select "string:[GEOGRAPHIC_DATA]"
select select "string:stripe-pm_1Qworo4VGloSiKo7jIQzHrmg"
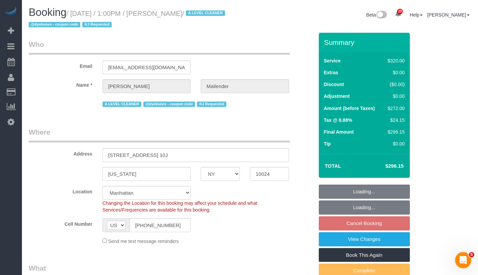
select select "number:61"
select select "number:73"
select select "number:15"
select select "number:5"
select select "object:1054"
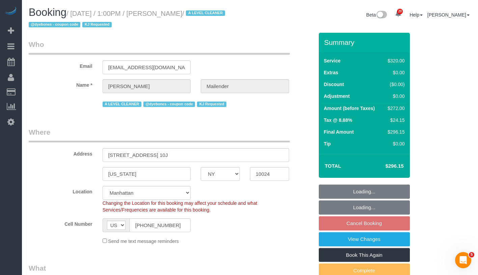
select select "spot6"
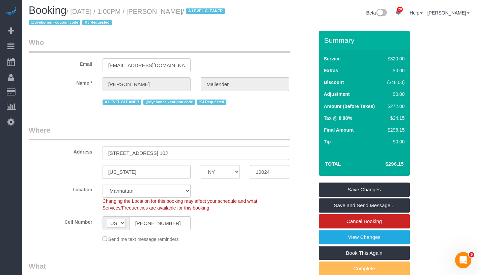
scroll to position [42, 0]
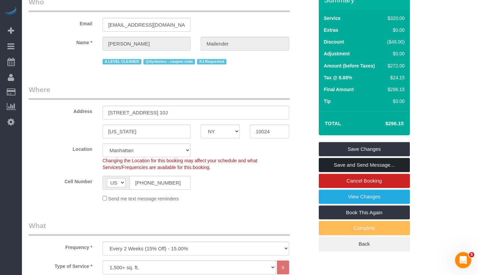
click at [394, 161] on link "Save and Send Message..." at bounding box center [363, 165] width 91 height 14
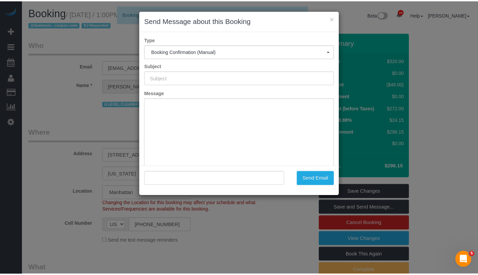
scroll to position [0, 0]
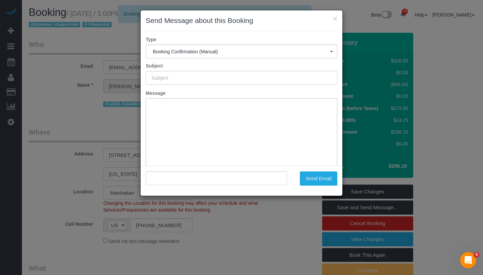
type input "Cleaning Confirmed for [DATE] 1:00pm"
type input ""[PERSON_NAME]" <[EMAIL_ADDRESS][DOMAIN_NAME]>"
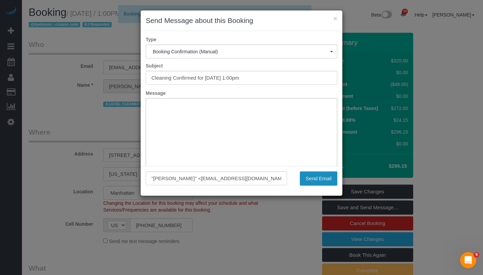
click at [318, 181] on button "Send Email" at bounding box center [318, 178] width 37 height 14
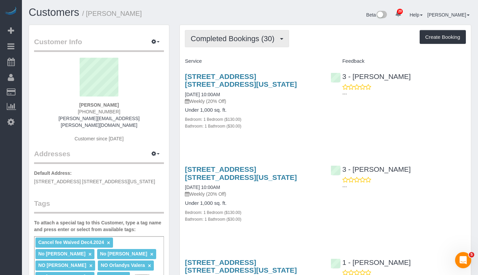
click at [237, 40] on span "Completed Bookings (30)" at bounding box center [233, 38] width 87 height 8
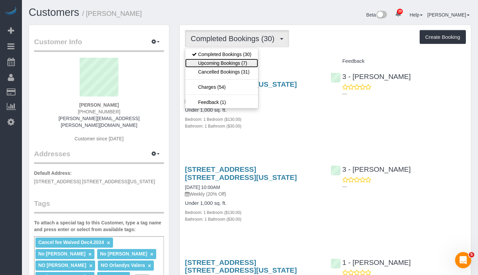
click at [231, 63] on link "Upcoming Bookings (7)" at bounding box center [221, 63] width 73 height 9
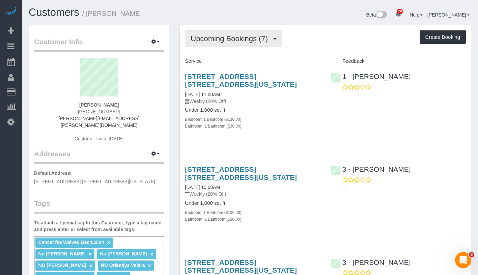
click at [252, 42] on span "Upcoming Bookings (7)" at bounding box center [230, 38] width 81 height 8
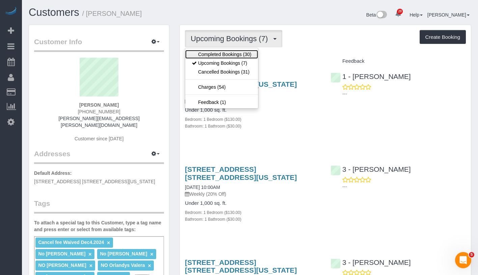
click at [241, 54] on link "Completed Bookings (30)" at bounding box center [221, 54] width 73 height 9
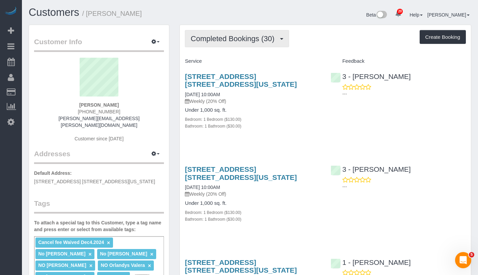
click at [250, 32] on button "Completed Bookings (30)" at bounding box center [237, 38] width 104 height 17
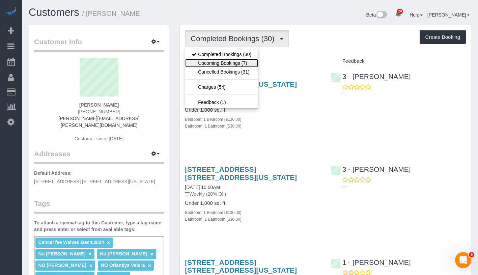
click at [236, 66] on link "Upcoming Bookings (7)" at bounding box center [221, 63] width 73 height 9
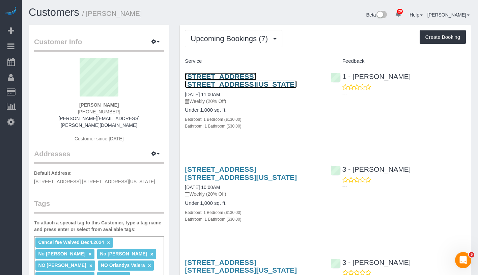
click at [272, 77] on link "1 Union Square South, Apt. 17f, New York, NY 10003" at bounding box center [241, 80] width 112 height 16
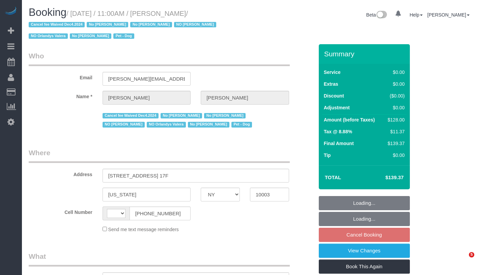
select select "NY"
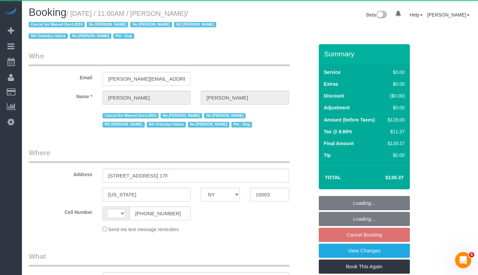
select select "string:[GEOGRAPHIC_DATA]"
select select "object:577"
select select "number:56"
select select "number:70"
select select "number:13"
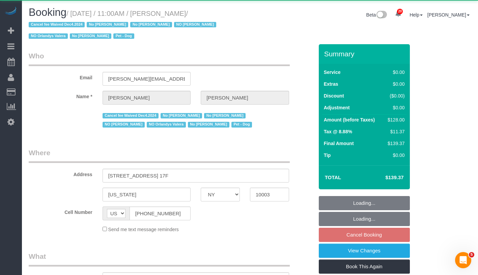
select select "number:5"
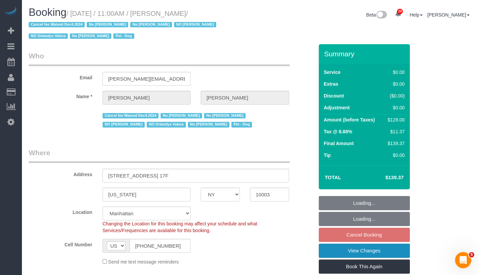
select select "string:stripe-pm_1PIFEU4VGloSiKo7CSk93776"
select select "1"
select select "object:1078"
select select "spot3"
select select "1"
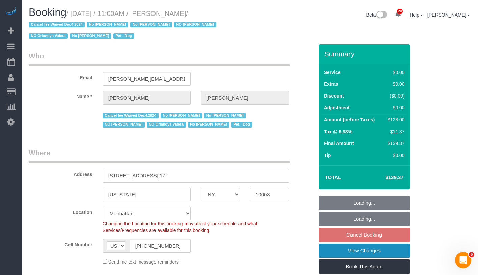
click at [383, 250] on link "View Changes" at bounding box center [363, 250] width 91 height 14
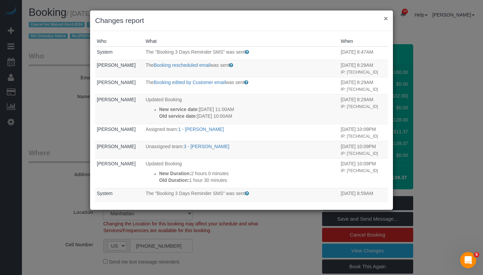
click at [385, 20] on button "×" at bounding box center [386, 18] width 4 height 7
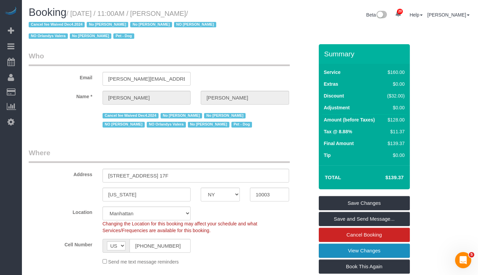
click at [396, 254] on link "View Changes" at bounding box center [363, 250] width 91 height 14
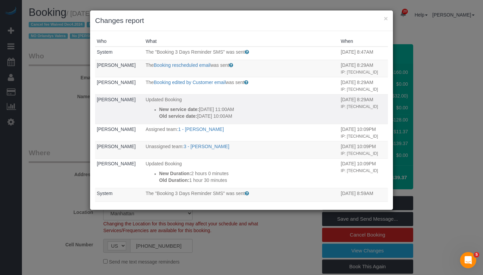
drag, startPoint x: 146, startPoint y: 120, endPoint x: 258, endPoint y: 127, distance: 112.1
click at [258, 119] on ul "New service date: 09/20/2025 11:00AM Old service date: 09/18/2025 10:00AM" at bounding box center [242, 112] width 192 height 13
copy div "New service date: 09/20/2025 11:00AM Old service date: 09/18/2025 10:00AM"
click at [385, 18] on button "×" at bounding box center [386, 18] width 4 height 7
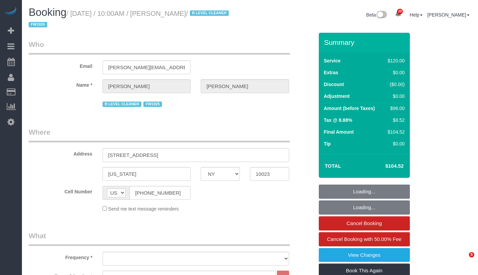
select select "NY"
select select "object:1071"
select select "string:stripe-card_1BJYOA4VGloSiKo7L5FS3sIi"
select select "spot1"
select select "number:89"
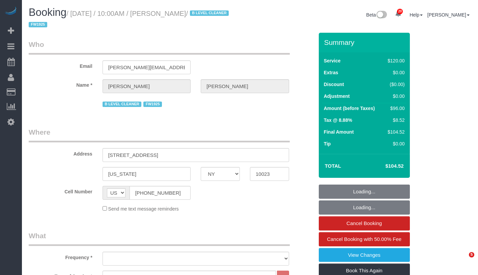
select select "number:90"
select select "number:15"
select select "number:5"
select select "number:21"
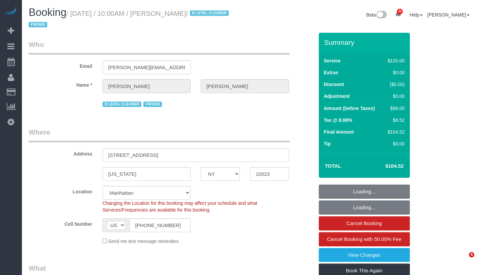
select select
select select "object:1505"
select select "spot52"
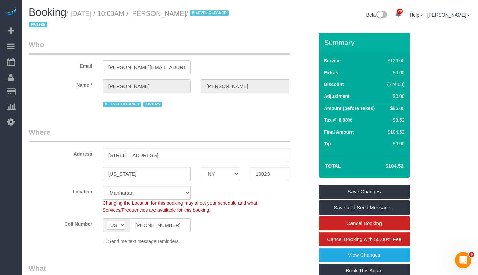
drag, startPoint x: 75, startPoint y: 12, endPoint x: 213, endPoint y: 12, distance: 138.2
click at [213, 12] on small "/ [DATE] / 10:00AM / [PERSON_NAME] / B LEVEL CLEANER FW1925" at bounding box center [130, 19] width 202 height 19
copy small "[DATE] / 10:00AM / [PERSON_NAME]"
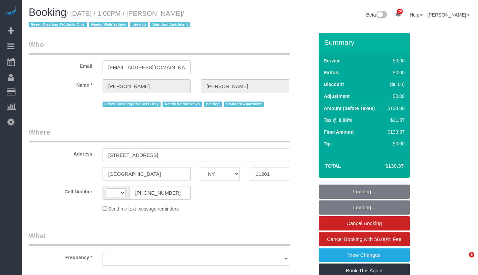
select select "NY"
select select "object:509"
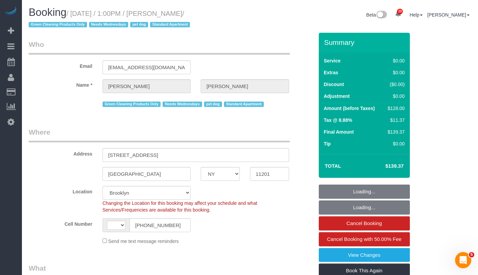
select select "string:[GEOGRAPHIC_DATA]"
select select "string:stripe-pm_1RN3sH4VGloSiKo7cD90aCm4"
select select "number:57"
select select "number:74"
select select "number:13"
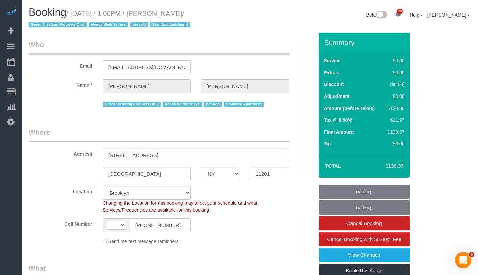
select select "number:7"
select select "object:975"
select select "1"
select select "spot1"
select select "1"
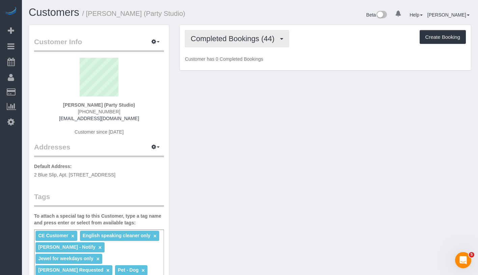
click at [223, 37] on span "Completed Bookings (44)" at bounding box center [233, 38] width 87 height 8
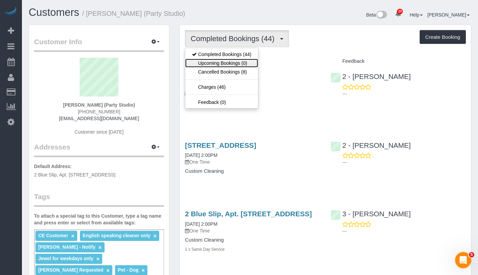
click at [223, 60] on link "Upcoming Bookings (0)" at bounding box center [221, 63] width 73 height 9
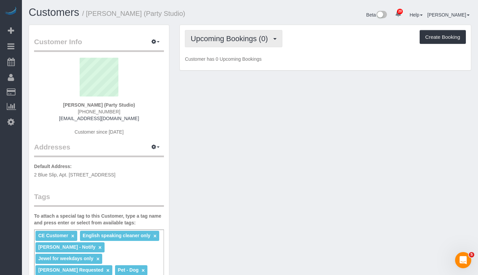
click at [252, 41] on span "Upcoming Bookings (0)" at bounding box center [230, 38] width 81 height 8
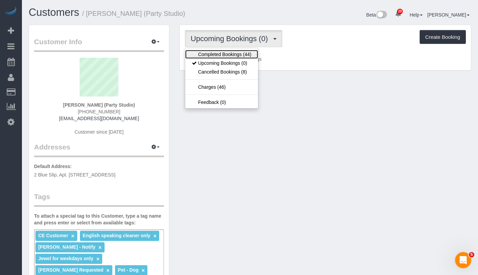
click at [235, 55] on link "Completed Bookings (44)" at bounding box center [221, 54] width 73 height 9
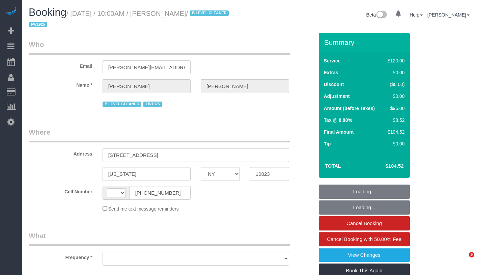
select select "NY"
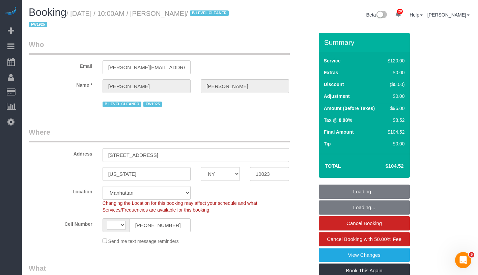
select select "string:[GEOGRAPHIC_DATA]"
select select "object:810"
select select "string:stripe-card_1BJYOA4VGloSiKo7L5FS3sIi"
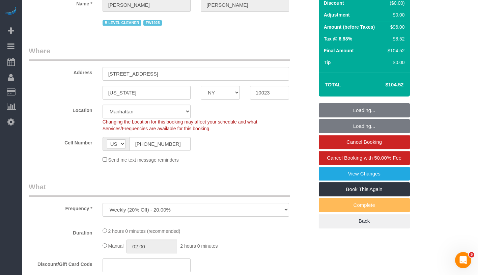
select select "object:814"
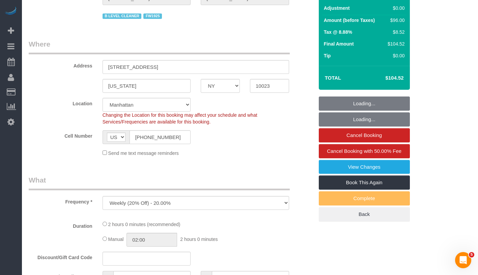
select select "spot1"
select select "number:89"
select select "number:90"
select select "number:15"
select select "number:5"
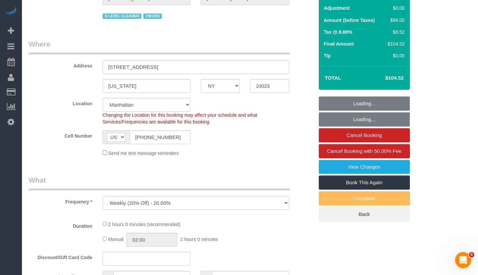
select select "number:21"
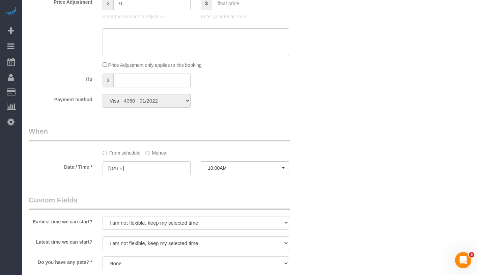
scroll to position [421, 0]
click at [162, 153] on label "Manual" at bounding box center [156, 151] width 22 height 9
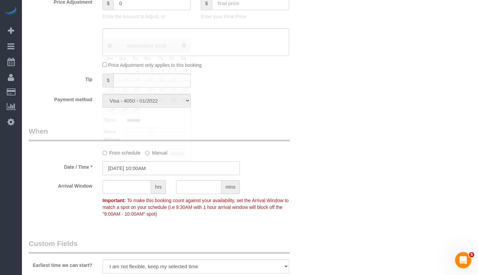
click at [161, 166] on input "09/18/2025 10:00AM" at bounding box center [170, 168] width 137 height 14
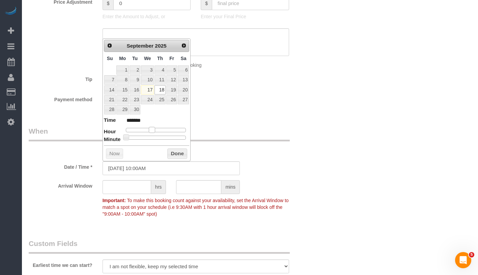
type input "09/18/2025 11:00AM"
type input "*******"
type input "09/18/2025 12:00PM"
type input "*******"
drag, startPoint x: 151, startPoint y: 128, endPoint x: 156, endPoint y: 128, distance: 5.1
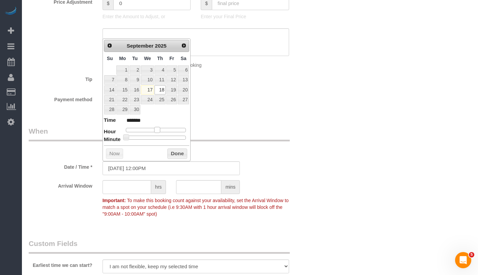
click at [156, 128] on span at bounding box center [157, 130] width 6 height 6
click at [182, 153] on button "Done" at bounding box center [177, 153] width 20 height 11
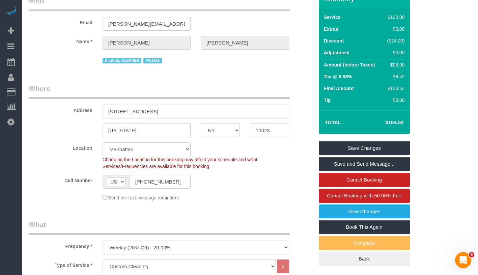
scroll to position [0, 0]
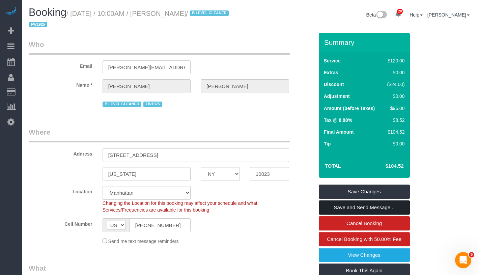
click at [390, 210] on link "Save and Send Message..." at bounding box center [363, 207] width 91 height 14
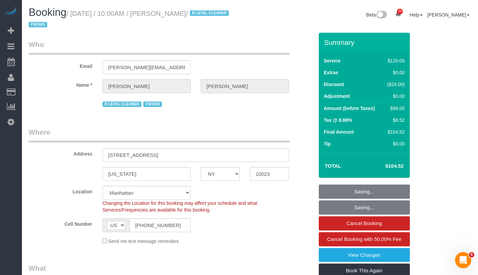
click at [378, 210] on fieldset "Saving... Saving... Cancel Booking Cancel Booking with 50.00% Fee View Changes …" at bounding box center [363, 246] width 91 height 125
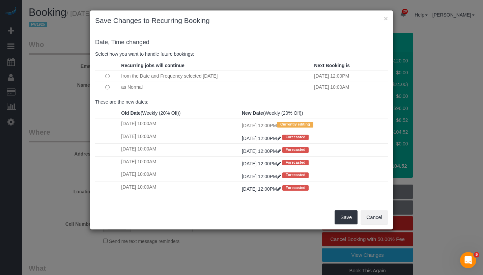
click at [110, 87] on td at bounding box center [107, 87] width 24 height 11
click at [346, 219] on button "Save" at bounding box center [345, 217] width 23 height 14
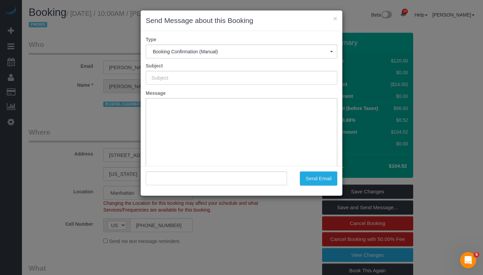
type input "Cleaning Confirmed for 09/18/2025 at 12:00pm"
type input ""Leah Carter" <leah.ca.carter@gmail.com>"
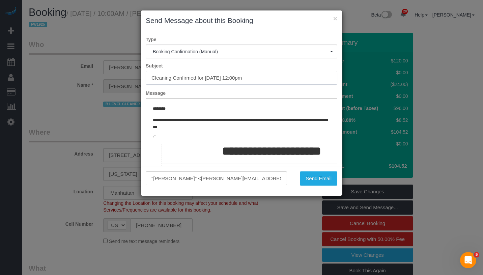
drag, startPoint x: 151, startPoint y: 77, endPoint x: 282, endPoint y: 77, distance: 131.1
click at [282, 77] on input "Cleaning Confirmed for 09/18/2025 at 12:00pm" at bounding box center [241, 78] width 191 height 14
click at [324, 177] on button "Send Email" at bounding box center [318, 178] width 37 height 14
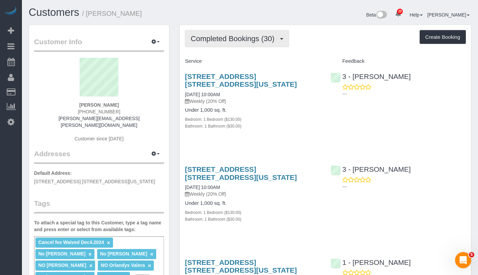
click at [262, 38] on span "Completed Bookings (30)" at bounding box center [233, 38] width 87 height 8
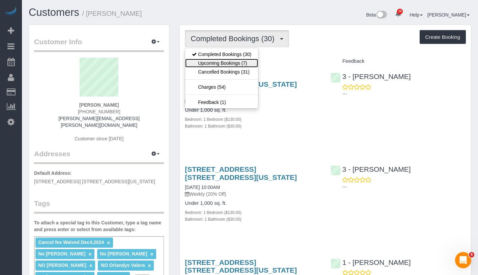
click at [243, 65] on link "Upcoming Bookings (7)" at bounding box center [221, 63] width 73 height 9
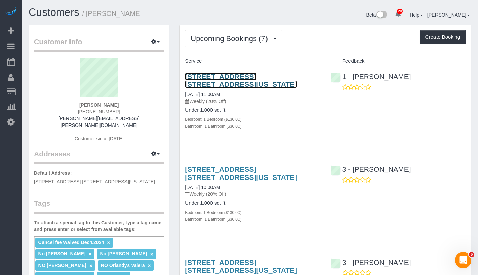
click at [256, 76] on link "[STREET_ADDRESS] [STREET_ADDRESS][US_STATE]" at bounding box center [241, 80] width 112 height 16
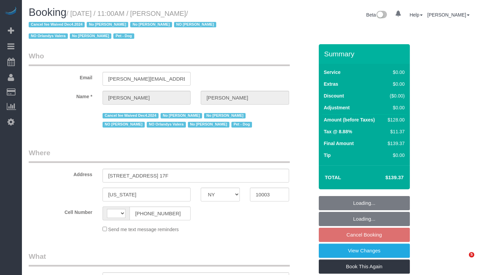
select select "NY"
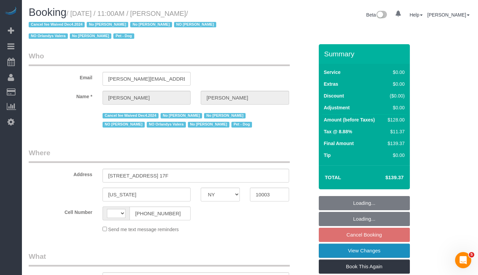
select select "string:[GEOGRAPHIC_DATA]"
select select "object:824"
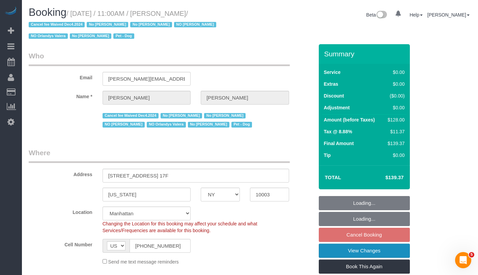
click at [388, 246] on link "View Changes" at bounding box center [363, 250] width 91 height 14
select select "spot3"
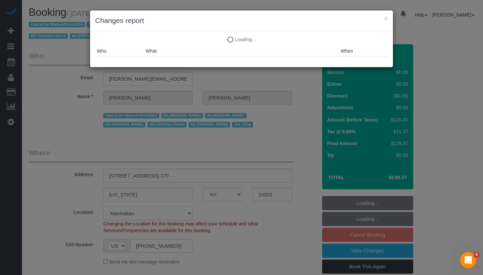
select select "string:stripe-pm_1PIFEU4VGloSiKo7CSk93776"
select select "number:56"
select select "number:70"
select select "number:13"
select select "number:5"
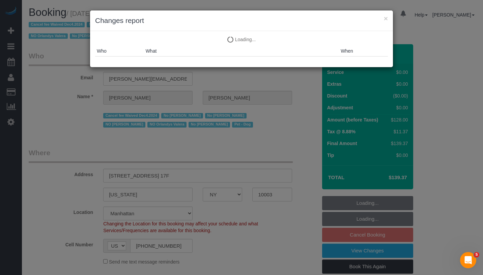
select select "object:1428"
select select "1"
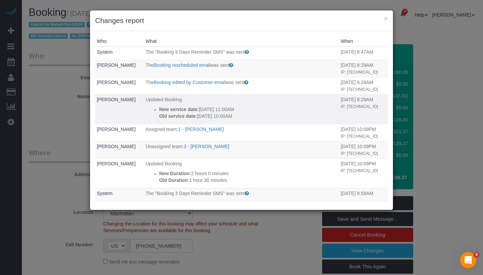
drag, startPoint x: 145, startPoint y: 118, endPoint x: 251, endPoint y: 134, distance: 106.8
click at [251, 124] on td "Updated Booking New service date: [DATE] 11:00AM Old service date: [DATE] 10:00…" at bounding box center [241, 109] width 195 height 30
copy div "New service date: [DATE] 11:00AM Old service date: [DATE] 10:00AM"
click at [387, 18] on button "×" at bounding box center [386, 18] width 4 height 7
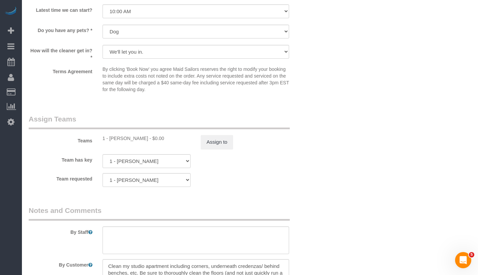
scroll to position [884, 0]
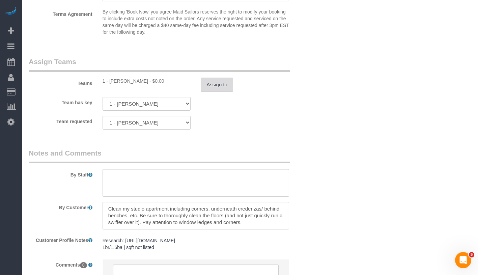
click at [231, 85] on button "Assign to" at bounding box center [217, 85] width 32 height 14
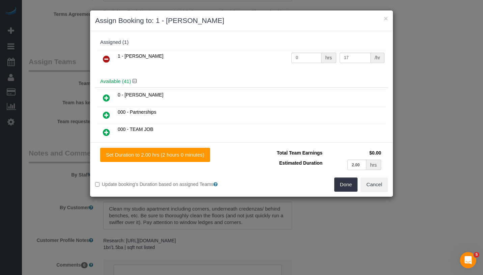
click at [104, 58] on icon at bounding box center [106, 59] width 7 height 8
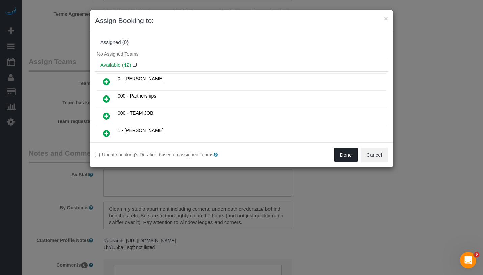
click at [344, 156] on button "Done" at bounding box center [346, 155] width 24 height 14
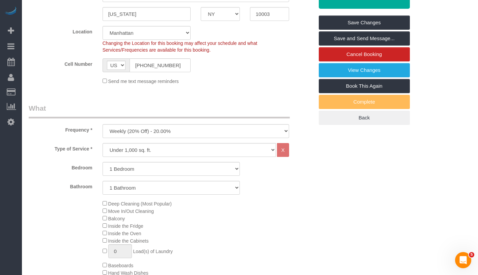
scroll to position [0, 0]
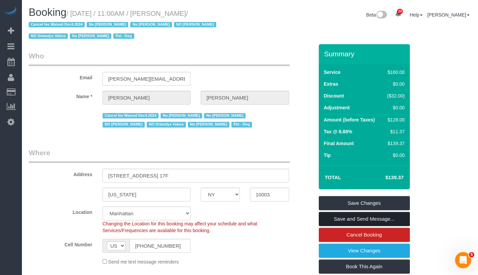
click at [394, 218] on link "Save and Send Message..." at bounding box center [363, 219] width 91 height 14
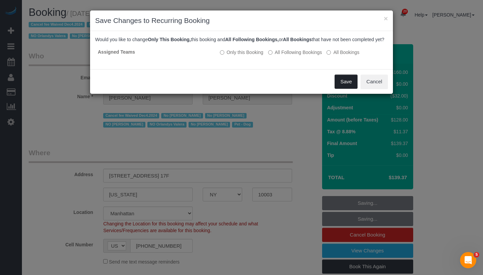
click at [344, 87] on button "Save" at bounding box center [345, 81] width 23 height 14
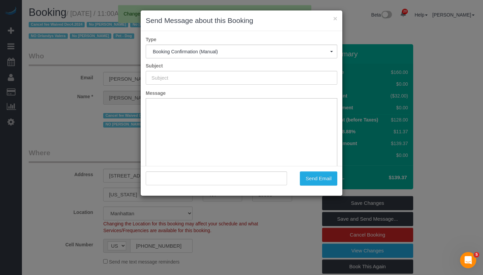
type input "Cleaning Confirmed for [DATE] 11:00am"
type input ""[PERSON_NAME]" <[PERSON_NAME][EMAIL_ADDRESS][PERSON_NAME][DOMAIN_NAME]>"
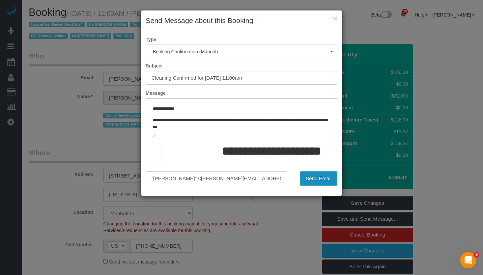
click at [311, 176] on button "Send Email" at bounding box center [318, 178] width 37 height 14
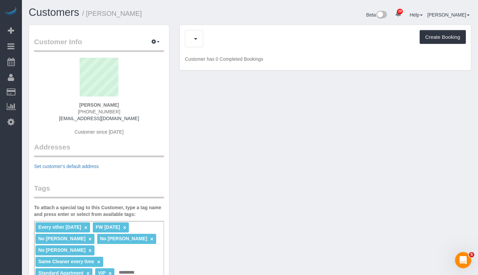
click at [220, 41] on div "Feedback (3) Create Booking" at bounding box center [325, 38] width 281 height 17
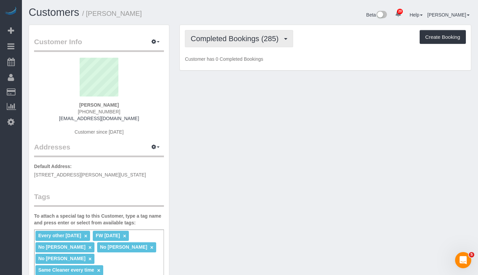
click at [220, 41] on span "Completed Bookings (285)" at bounding box center [235, 38] width 91 height 8
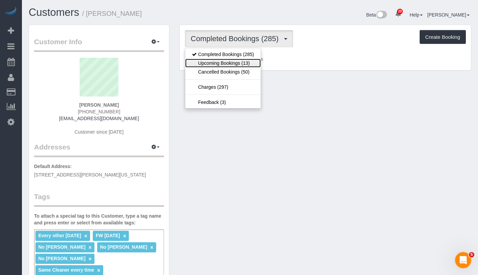
click at [221, 61] on link "Upcoming Bookings (13)" at bounding box center [222, 63] width 75 height 9
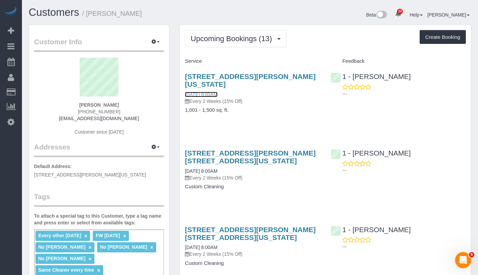
click at [217, 92] on link "09/19/2025 8:00AM" at bounding box center [201, 94] width 32 height 5
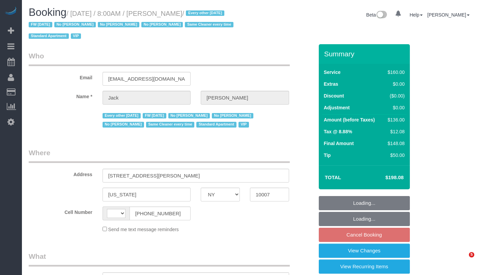
select select "NY"
select select "string:[GEOGRAPHIC_DATA]"
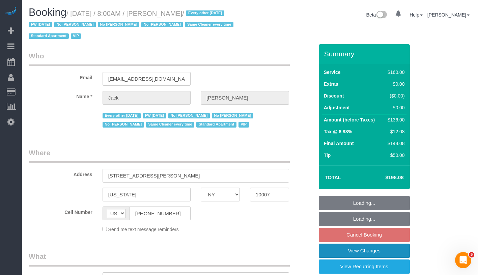
click at [396, 249] on link "View Changes" at bounding box center [363, 250] width 91 height 14
select select "object:911"
select select "string:stripe-pm_1J2nYM4VGloSiKo7UvtdORhg"
select select "number:89"
select select "number:90"
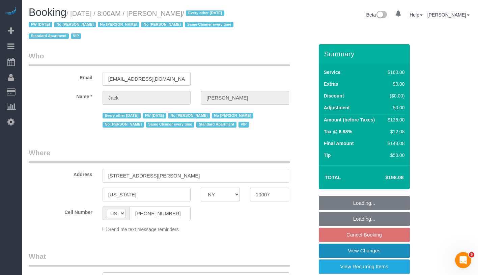
select select "number:15"
select select "number:6"
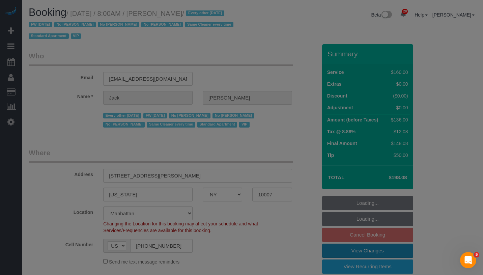
select select "spot1"
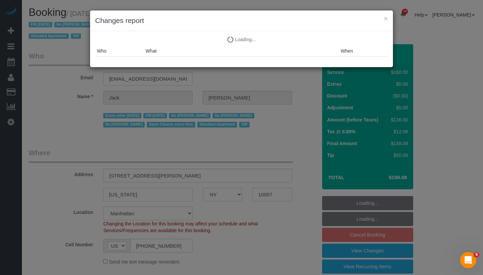
select select "object:1515"
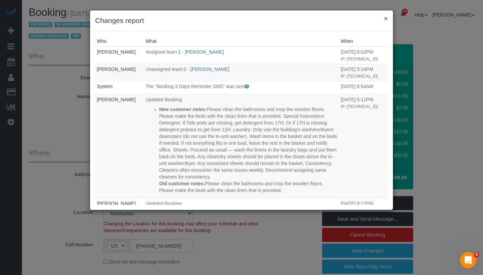
click at [385, 18] on button "×" at bounding box center [386, 18] width 4 height 7
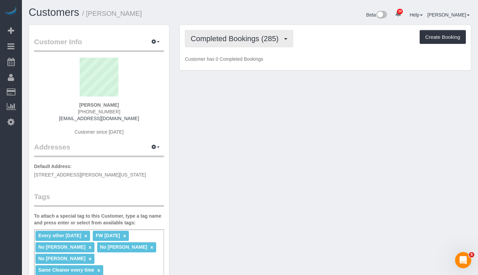
click at [236, 41] on span "Completed Bookings (285)" at bounding box center [235, 38] width 91 height 8
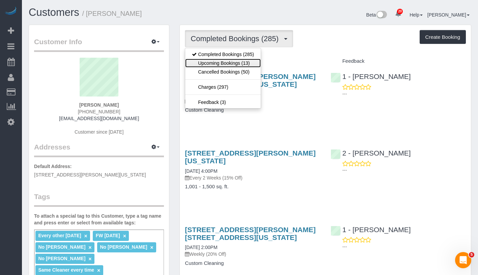
click at [236, 63] on link "Upcoming Bookings (13)" at bounding box center [222, 63] width 75 height 9
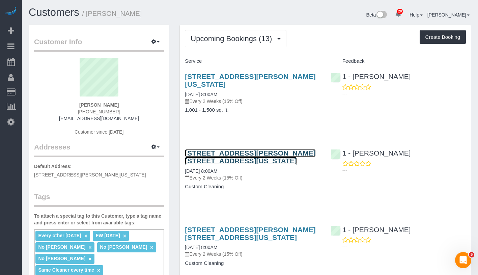
click at [210, 161] on link "[STREET_ADDRESS][PERSON_NAME] [STREET_ADDRESS][US_STATE]" at bounding box center [250, 157] width 130 height 16
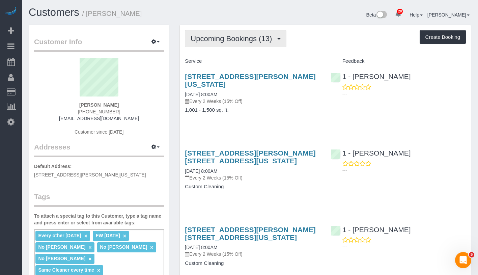
click at [253, 40] on span "Upcoming Bookings (13)" at bounding box center [232, 38] width 85 height 8
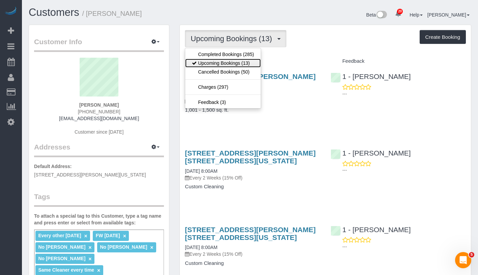
click at [251, 59] on link "Upcoming Bookings (13)" at bounding box center [222, 63] width 75 height 9
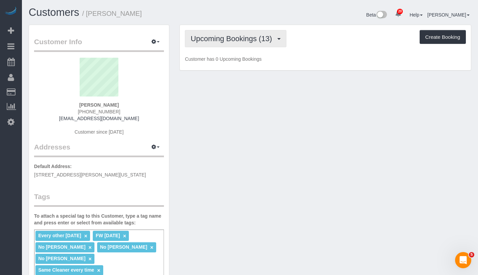
click at [256, 41] on span "Upcoming Bookings (13)" at bounding box center [232, 38] width 85 height 8
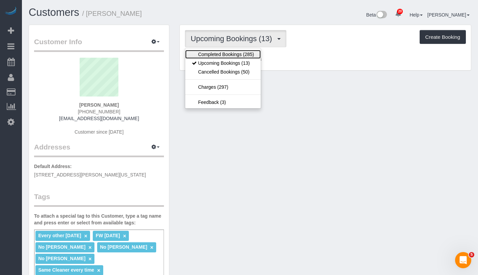
click at [254, 51] on link "Completed Bookings (285)" at bounding box center [222, 54] width 75 height 9
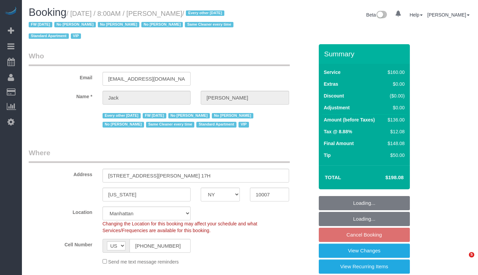
select select "NY"
select select "object:1115"
select select "string:stripe-pm_1R9Bsk4VGloSiKo7ufTdcySD"
select select "number:56"
select select "number:78"
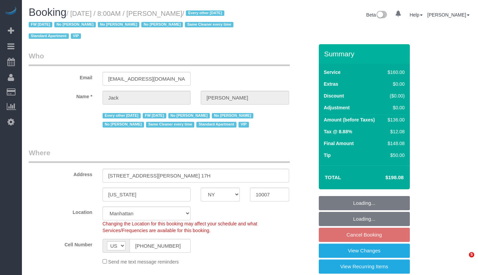
select select "number:15"
select select "number:6"
select select "spot1"
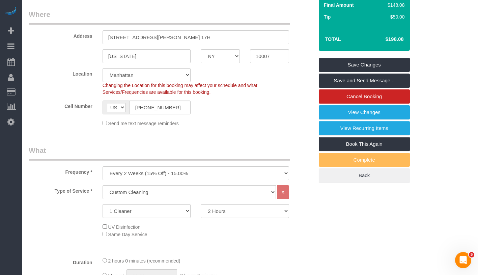
scroll to position [134, 0]
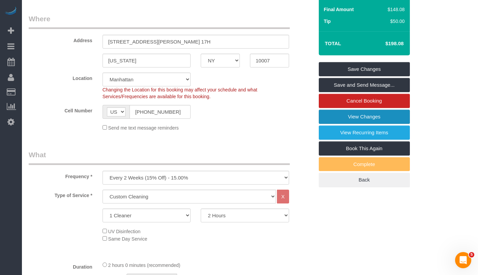
click at [372, 119] on link "View Changes" at bounding box center [363, 117] width 91 height 14
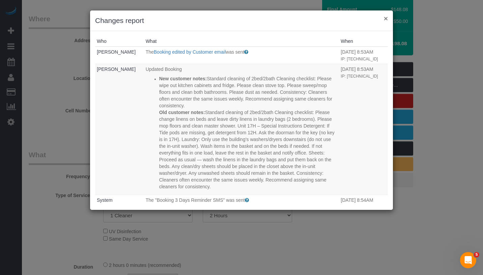
click at [386, 19] on button "×" at bounding box center [386, 18] width 4 height 7
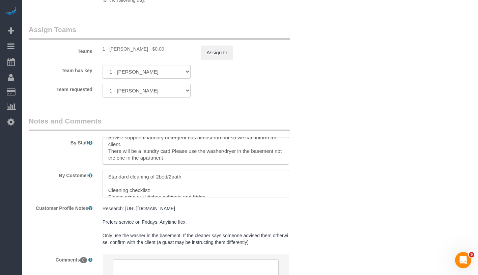
scroll to position [829, 0]
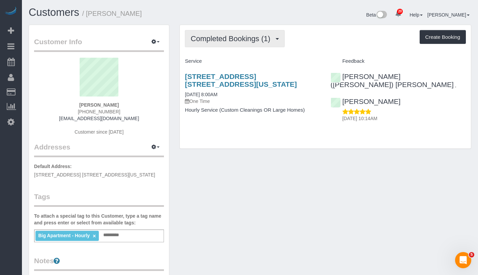
click at [242, 40] on span "Completed Bookings (1)" at bounding box center [231, 38] width 83 height 8
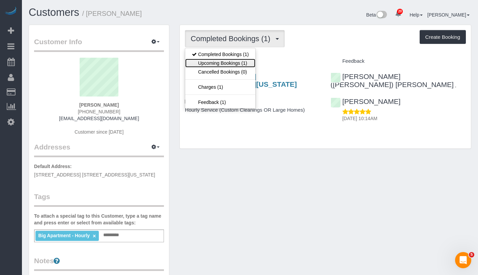
click at [228, 65] on link "Upcoming Bookings (1)" at bounding box center [220, 63] width 70 height 9
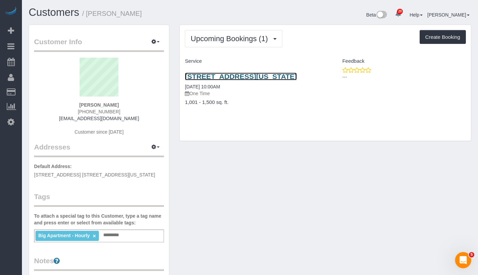
click at [213, 76] on link "25 Columbus Cir, 53e, New York, NY 10019" at bounding box center [241, 76] width 112 height 8
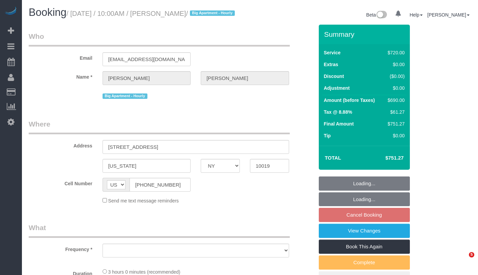
select select "NY"
select select "object:941"
select select "string:stripe-pm_1S8OUi4VGloSiKo7wKKA7vq8"
select select "3"
select select "180"
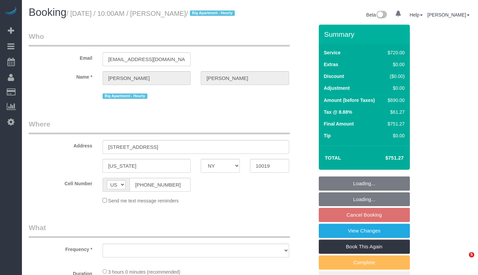
select select "number:58"
select select "number:90"
select select "number:15"
select select "number:5"
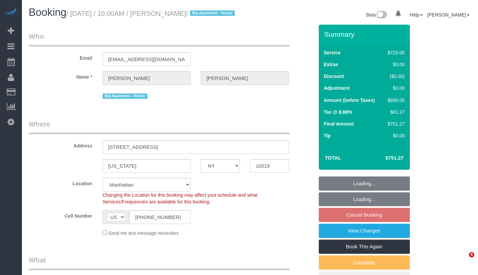
select select "object:1457"
select select "spot3"
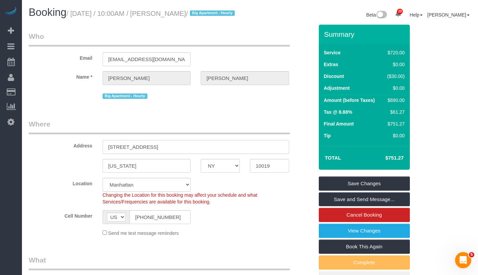
click at [145, 154] on input "25 Columbus cir, 53E" at bounding box center [195, 147] width 186 height 14
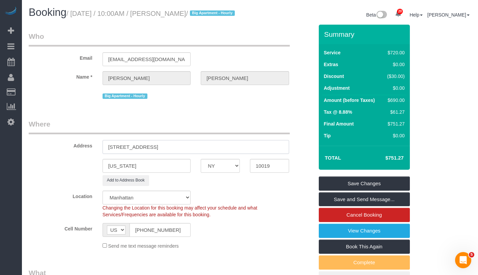
click at [155, 154] on input "25 Columbus Circle, 53E" at bounding box center [195, 147] width 186 height 14
type input "25 Columbus Circle, Apt. 53E"
click at [140, 185] on button "Add to Address Book" at bounding box center [125, 180] width 47 height 10
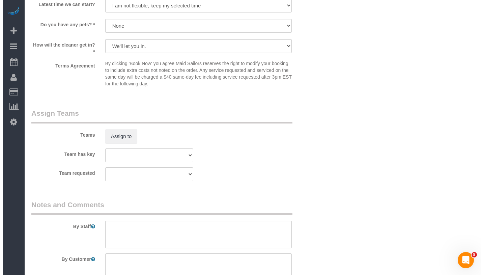
scroll to position [730, 0]
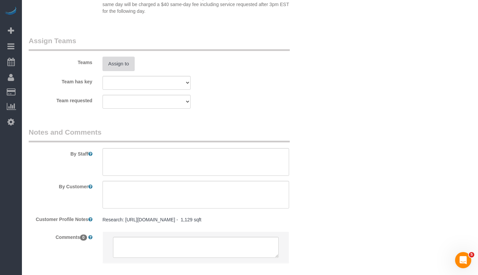
click at [123, 71] on button "Assign to" at bounding box center [118, 64] width 32 height 14
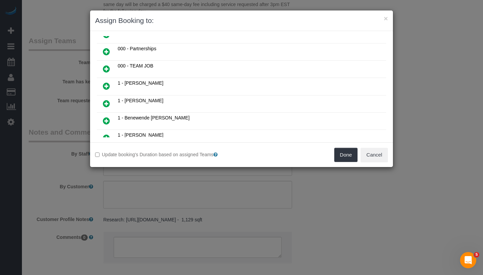
scroll to position [63, 0]
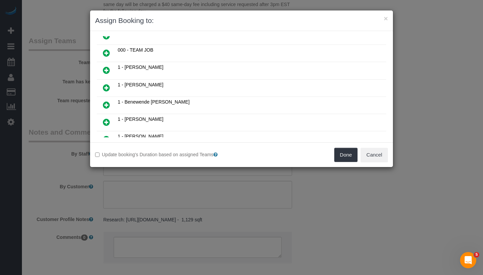
click at [104, 55] on icon at bounding box center [106, 53] width 7 height 8
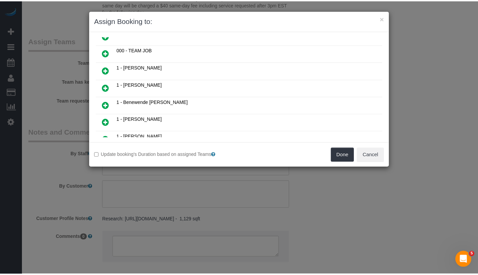
scroll to position [79, 0]
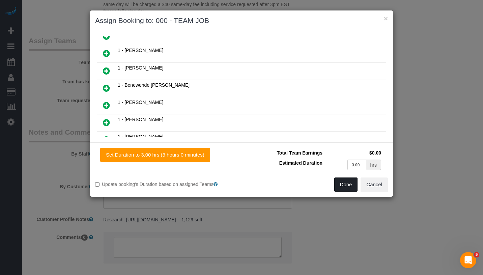
click at [349, 188] on button "Done" at bounding box center [346, 184] width 24 height 14
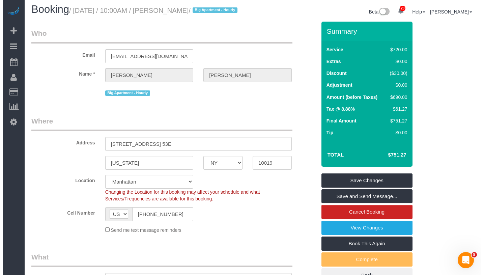
scroll to position [0, 0]
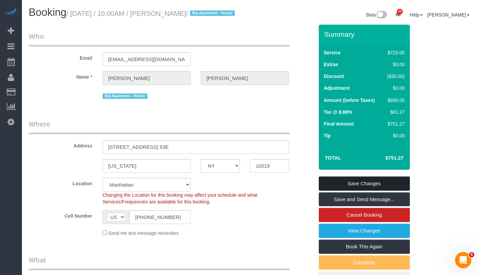
click at [391, 189] on link "Save Changes" at bounding box center [363, 183] width 91 height 14
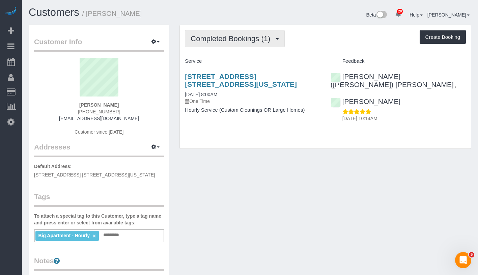
click at [232, 40] on span "Completed Bookings (1)" at bounding box center [231, 38] width 83 height 8
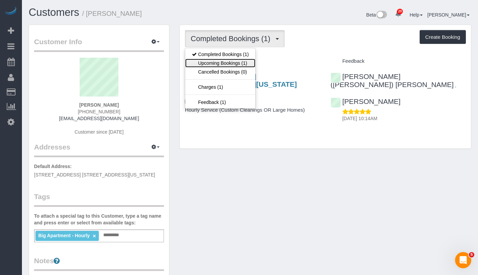
click at [229, 65] on link "Upcoming Bookings (1)" at bounding box center [220, 63] width 70 height 9
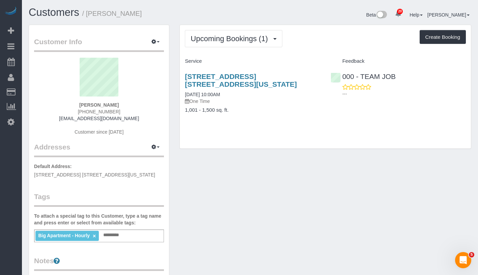
drag, startPoint x: 180, startPoint y: 72, endPoint x: 221, endPoint y: 82, distance: 42.7
click at [221, 82] on div "[STREET_ADDRESS] [STREET_ADDRESS][US_STATE] [DATE] 10:00AM One Time 1,001 - 1,5…" at bounding box center [252, 97] width 145 height 60
copy link "[STREET_ADDRESS] [STREET_ADDRESS][US_STATE]"
click at [196, 80] on link "[STREET_ADDRESS] [STREET_ADDRESS][US_STATE]" at bounding box center [241, 80] width 112 height 16
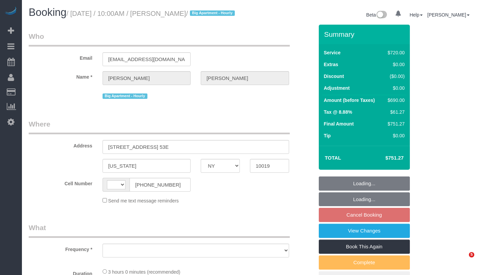
select select "NY"
select select "object:555"
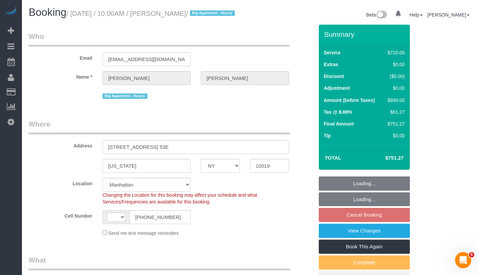
select select "string:stripe-pm_1S8OUi4VGloSiKo7wKKA7vq8"
select select "3"
select select "180"
select select "object:640"
select select "string:US"
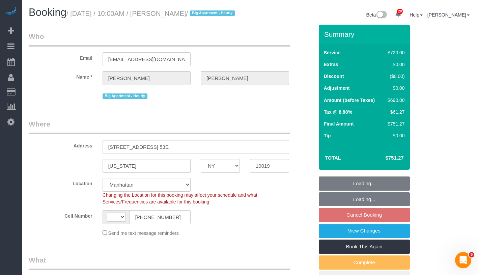
select select "spot3"
select select "number:58"
select select "number:90"
select select "number:15"
select select "number:5"
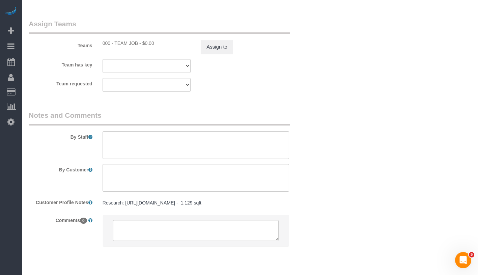
scroll to position [775, 0]
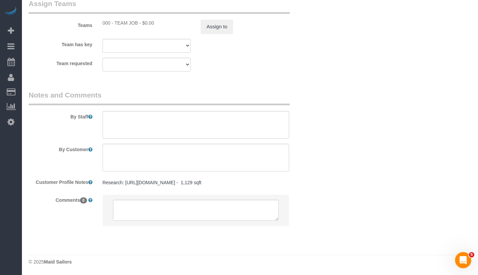
click at [233, 185] on pre "Research: https://streeteasy.com/rental/710309 - 1,129 sqft" at bounding box center [195, 182] width 186 height 7
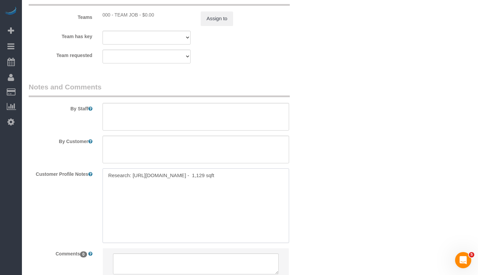
click at [246, 184] on textarea "Research: https://streeteasy.com/rental/710309 - 1,129 sqft" at bounding box center [195, 205] width 186 height 74
paste textarea "1,433 ft² $112 per ft² 4 rooms 2 beds 2.5 baths"
drag, startPoint x: 102, startPoint y: 208, endPoint x: 138, endPoint y: 223, distance: 38.5
click at [138, 223] on textarea "Research: https://streeteasy.com/rental/710309 - 1,129 sqft 1,433 ft² $112 per …" at bounding box center [195, 205] width 186 height 74
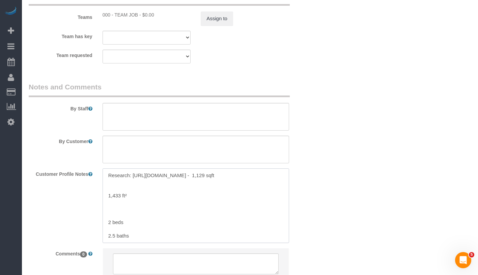
scroll to position [0, 0]
click at [106, 224] on textarea "Research: https://streeteasy.com/rental/710309 - 1,129 sqft 1,433 ft² 2 beds 2.…" at bounding box center [195, 205] width 186 height 74
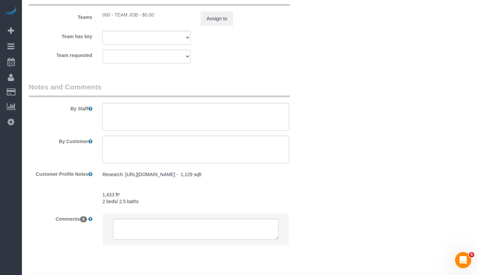
click at [113, 198] on pre "Research: https://streeteasy.com/rental/710309 - 1,129 sqft 1,433 ft² 2 beds/ 2…" at bounding box center [195, 188] width 186 height 34
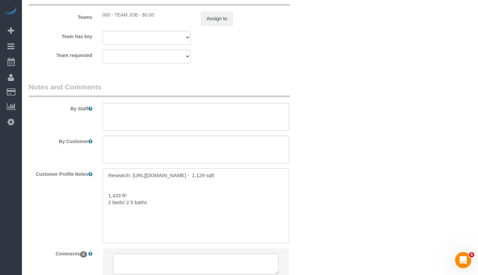
click at [114, 199] on textarea "Research: https://streeteasy.com/rental/710309 - 1,129 sqft 1,433 ft² 2 beds/ 2…" at bounding box center [195, 205] width 186 height 74
paste textarea "25 Columbus Circle, New York, NY 10019"
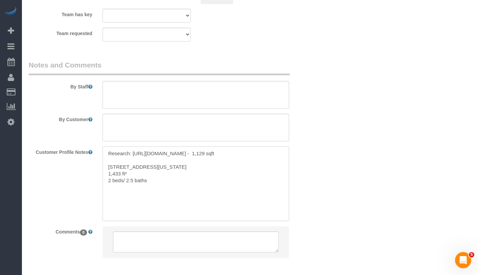
scroll to position [798, 0]
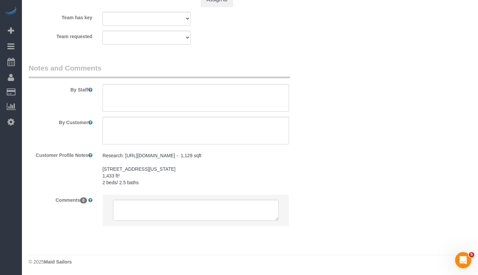
click at [174, 186] on pre "Research: https://streeteasy.com/rental/710309 - 1,129 sqft 25 Columbus Circle,…" at bounding box center [195, 169] width 186 height 34
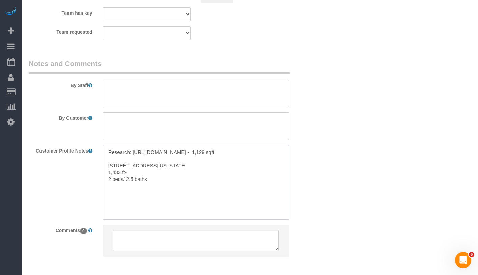
click at [175, 187] on textarea "Research: https://streeteasy.com/rental/710309 - 1,129 sqft 25 Columbus Circle,…" at bounding box center [195, 182] width 186 height 74
paste textarea "https://streeteasy.com/building/25-and-80-columbus/53e"
type textarea "Research: https://streeteasy.com/rental/710309 - 1,129 sqft 25 Columbus Circle,…"
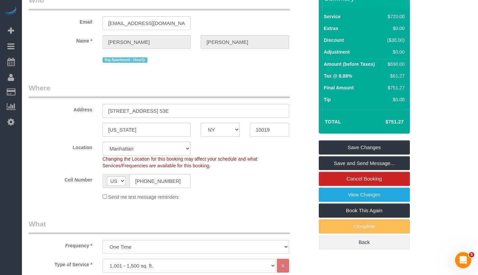
scroll to position [0, 0]
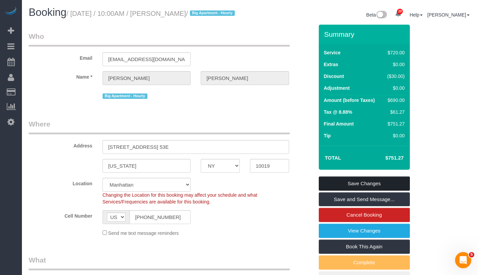
click at [382, 188] on link "Save Changes" at bounding box center [363, 183] width 91 height 14
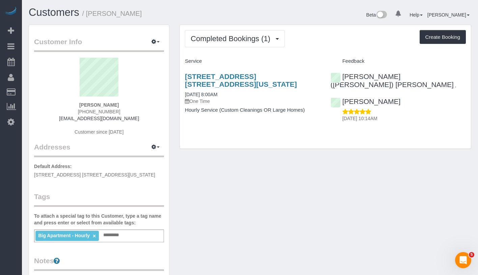
click at [131, 239] on div "Big Apartment - Hourly × Add a tag" at bounding box center [99, 235] width 130 height 13
click at [132, 229] on div "Big Apartment - Hourly × Add a tag" at bounding box center [99, 235] width 130 height 13
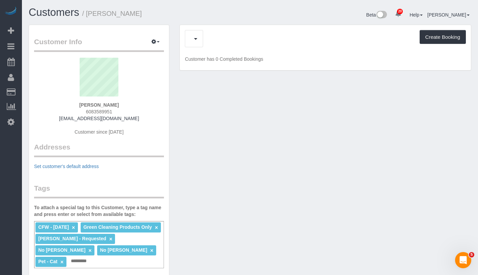
click at [226, 42] on div "Cancelled Bookings (6) Create Booking" at bounding box center [325, 38] width 281 height 17
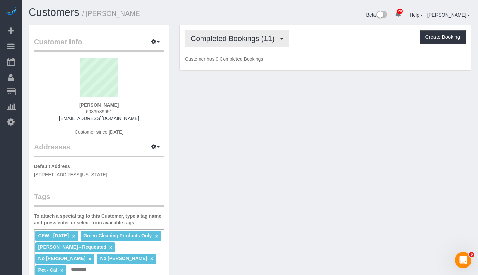
click at [226, 42] on span "Completed Bookings (11)" at bounding box center [233, 38] width 87 height 8
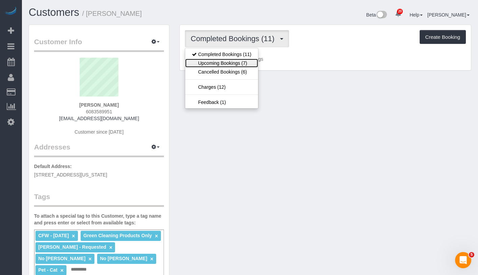
click at [227, 62] on link "Upcoming Bookings (7)" at bounding box center [221, 63] width 73 height 9
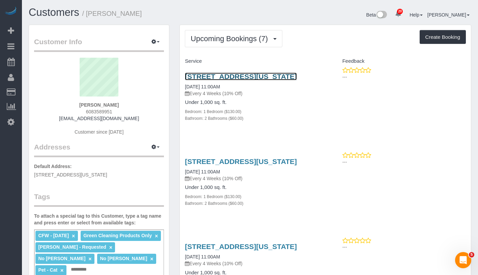
click at [239, 78] on link "[STREET_ADDRESS][US_STATE]" at bounding box center [241, 76] width 112 height 8
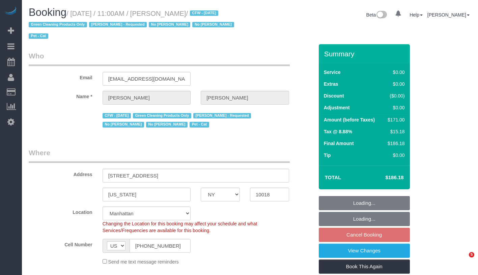
select select "NY"
select select "object:931"
select select "1"
select select "2"
select select "number:89"
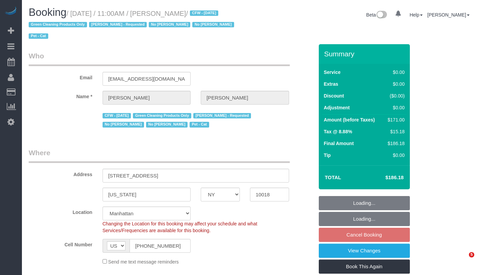
select select "number:90"
select select "number:14"
select select "number:5"
select select "spot4"
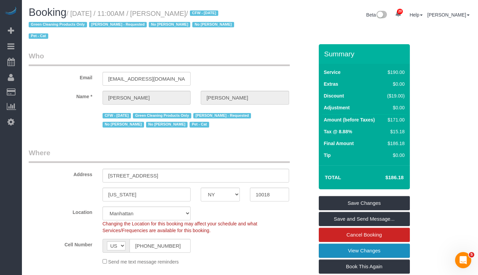
click at [376, 248] on link "View Changes" at bounding box center [363, 250] width 91 height 14
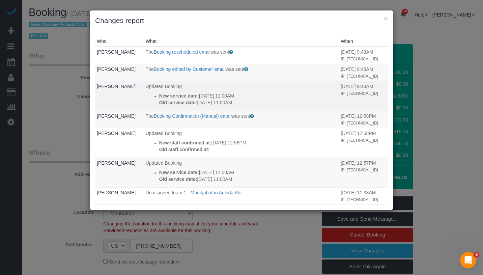
drag, startPoint x: 157, startPoint y: 93, endPoint x: 263, endPoint y: 107, distance: 107.1
click at [263, 107] on td "Updated Booking New service date: [DATE] 11:00AM Old service date: [DATE] 11:00…" at bounding box center [241, 96] width 195 height 30
copy div "New service date: [DATE] 11:00AM Old service date: [DATE] 11:00AM"
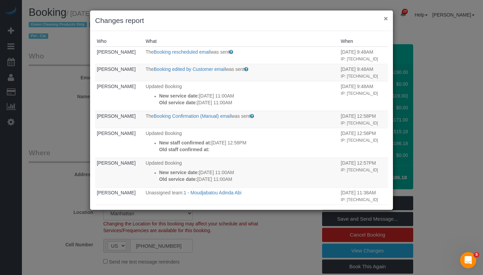
click at [386, 17] on button "×" at bounding box center [386, 18] width 4 height 7
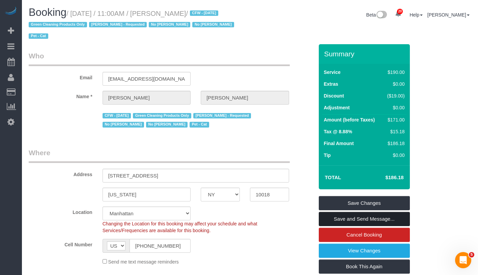
click at [392, 220] on link "Save and Send Message..." at bounding box center [363, 219] width 91 height 14
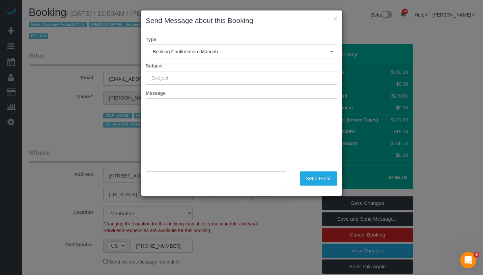
type input "Cleaning Confirmed for [DATE] 11:00am"
type input ""[PERSON_NAME]" <[EMAIL_ADDRESS][DOMAIN_NAME]>"
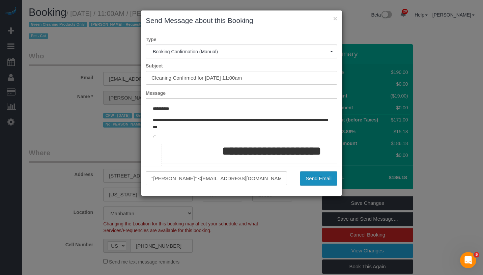
click at [316, 180] on button "Send Email" at bounding box center [318, 178] width 37 height 14
